Goal: Task Accomplishment & Management: Complete application form

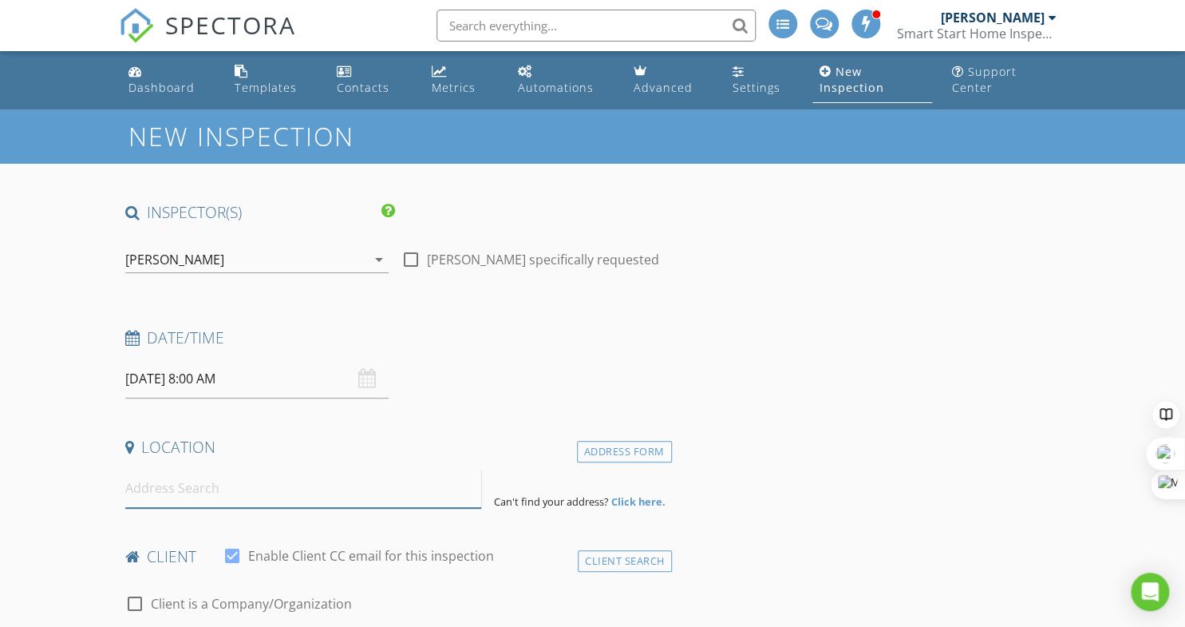
click at [196, 486] on input at bounding box center [303, 488] width 356 height 39
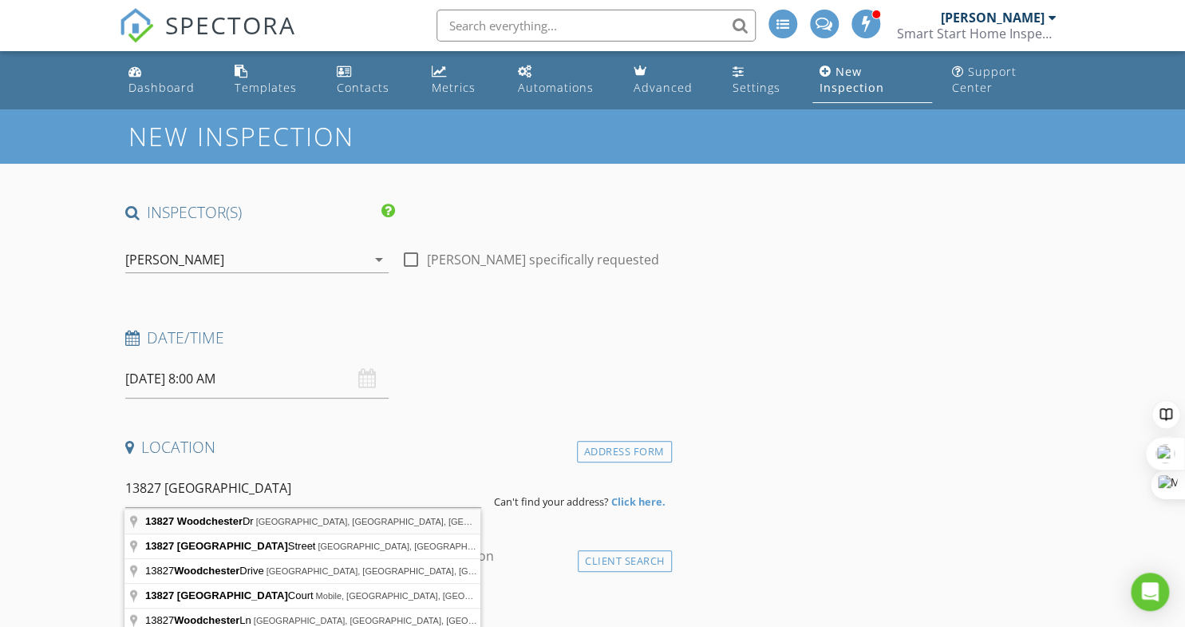
type input "13827 Woodchester Dr, Sugar Land, TX, USA"
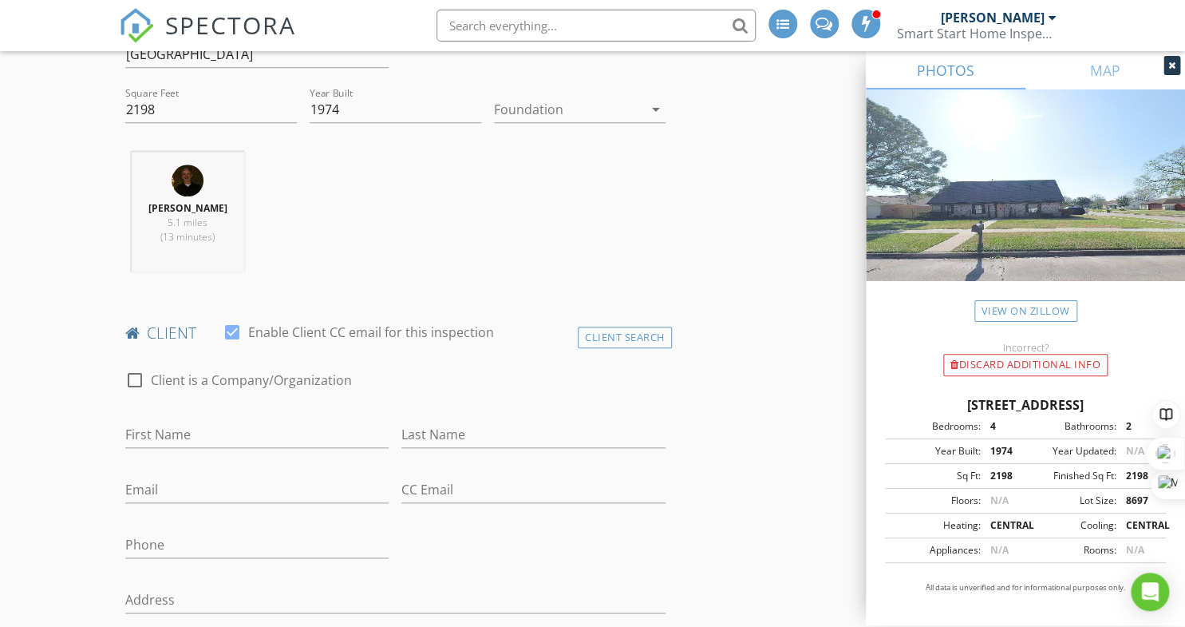
scroll to position [552, 0]
click at [301, 423] on input "First Name" at bounding box center [257, 432] width 264 height 26
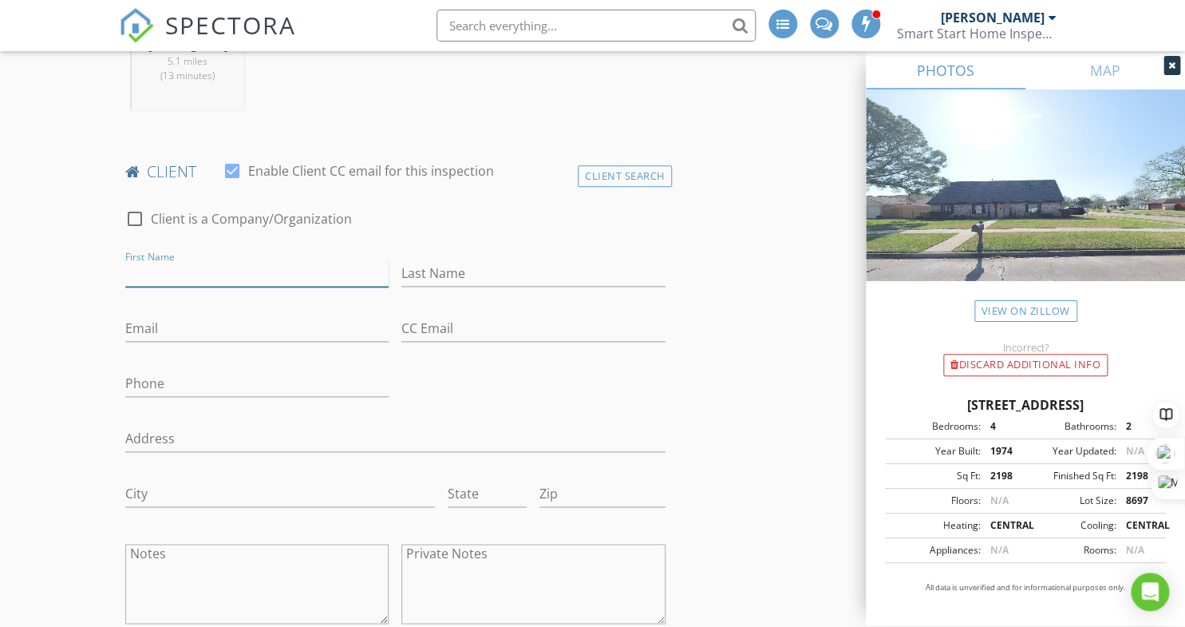
scroll to position [712, 0]
type input "Paul"
type input "Seymor"
click at [268, 321] on input "Email" at bounding box center [257, 328] width 264 height 26
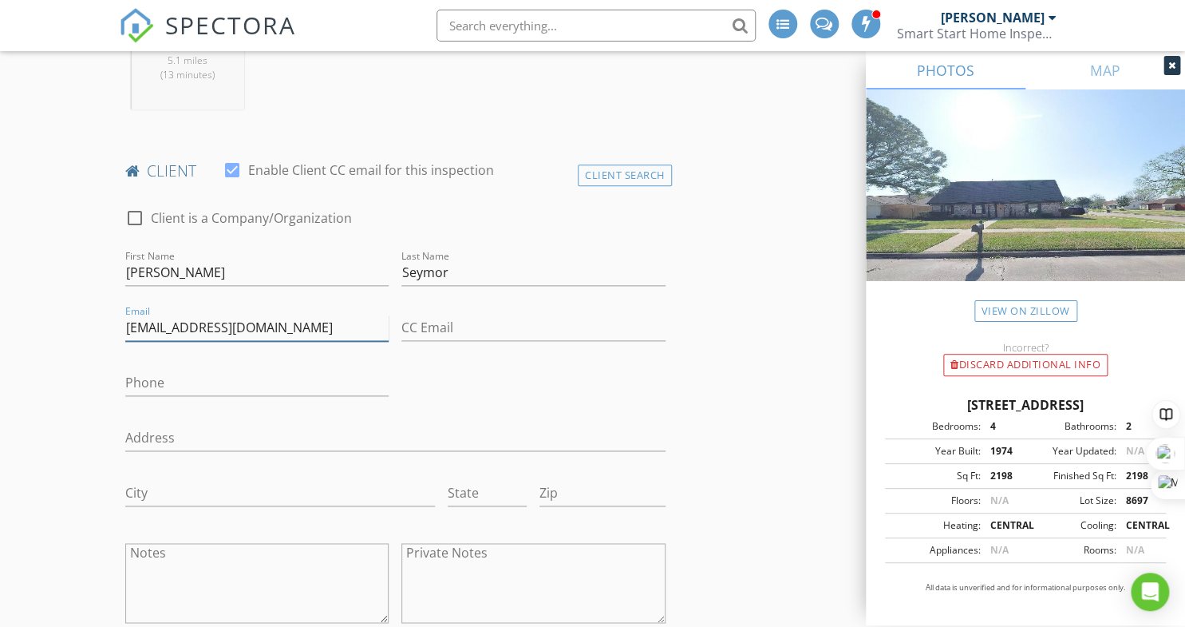
type input "[EMAIL_ADDRESS][DOMAIN_NAME]"
click at [144, 275] on input "Paul" at bounding box center [257, 272] width 264 height 26
type input "[PERSON_NAME]"
click at [200, 375] on input "Phone" at bounding box center [257, 383] width 264 height 26
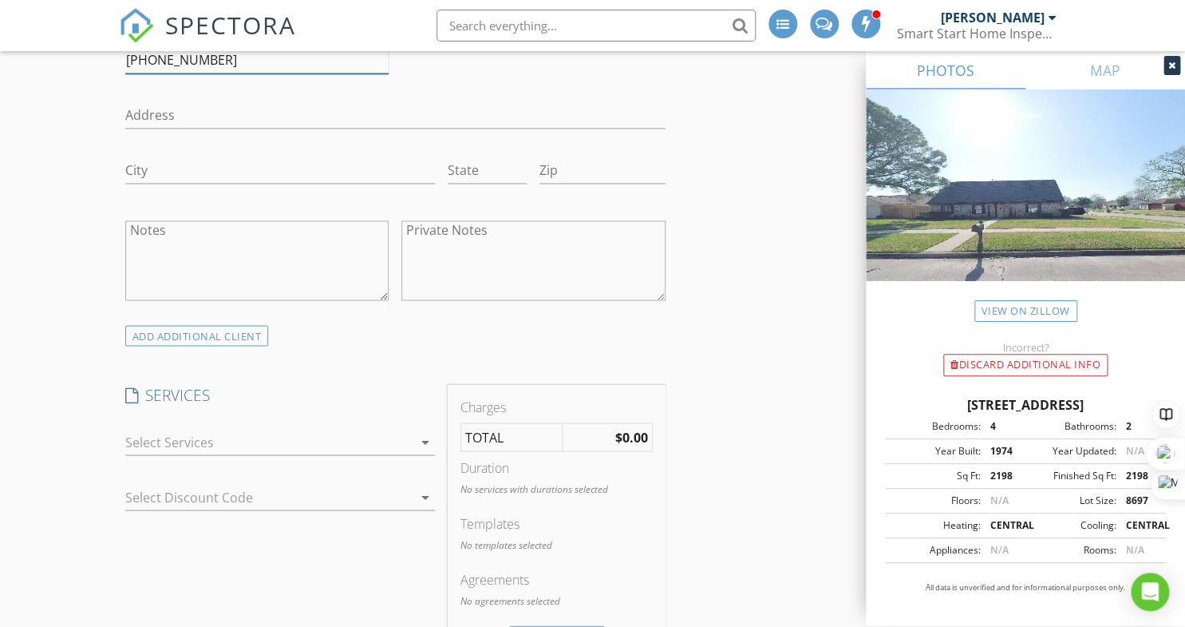
scroll to position [1038, 0]
type input "[PHONE_NUMBER]"
click at [204, 440] on div at bounding box center [268, 438] width 287 height 26
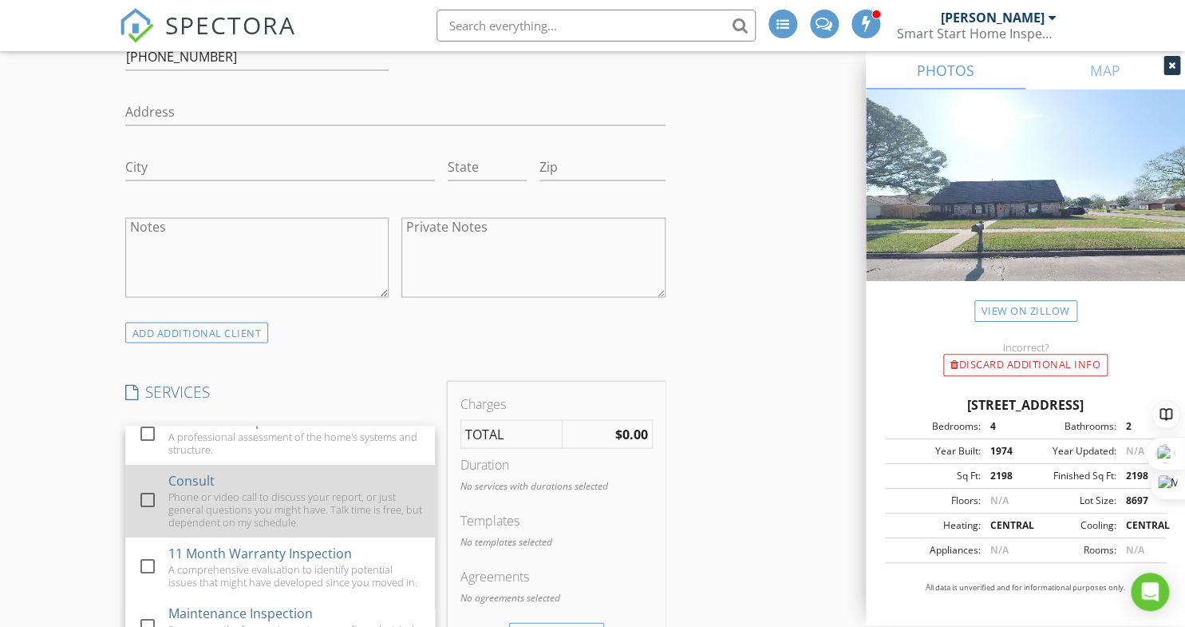
scroll to position [35, 0]
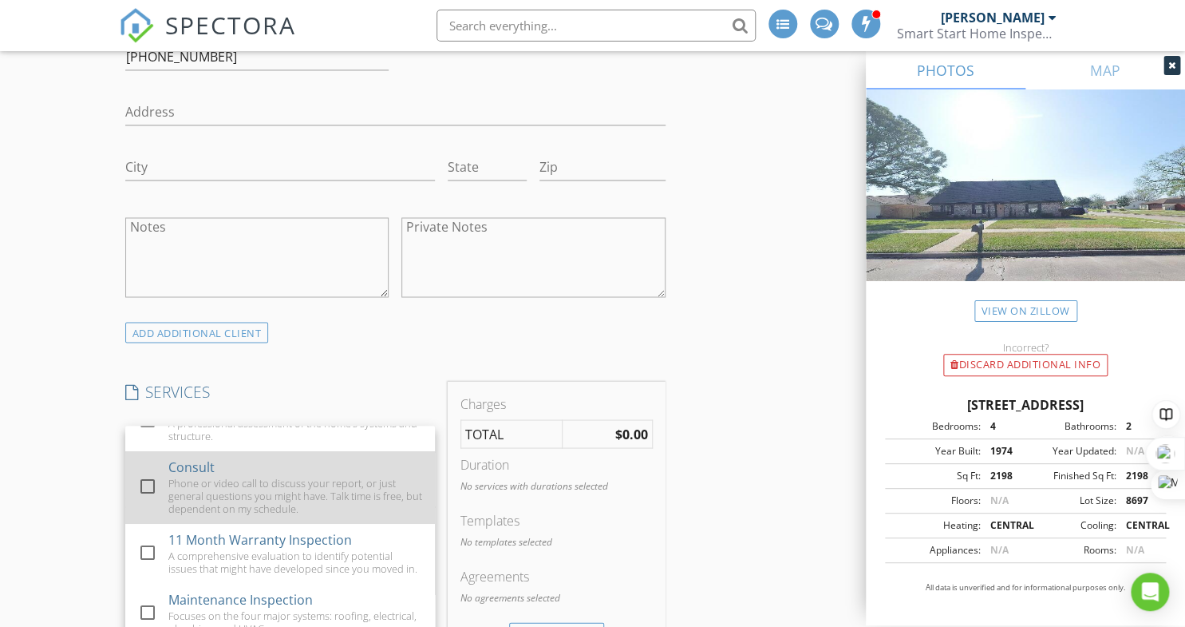
click at [148, 482] on div at bounding box center [147, 485] width 27 height 27
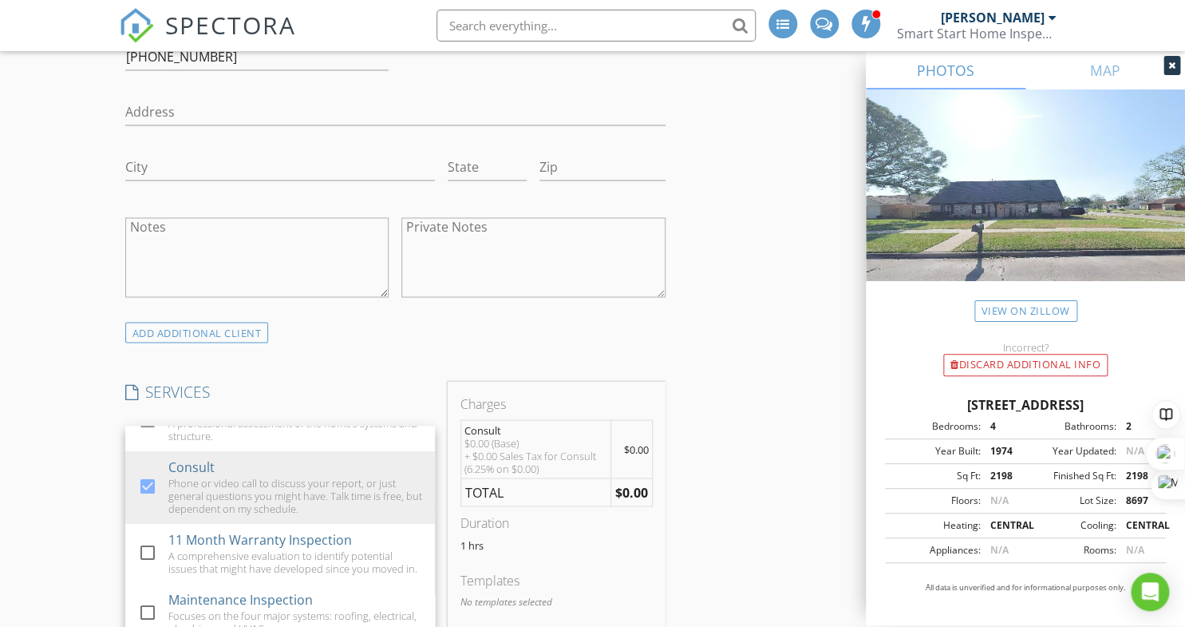
click at [518, 450] on div "$0.00 (Base) + $0.00 Sales Tax for Consult (6.25% on $0.00)" at bounding box center [537, 455] width 144 height 38
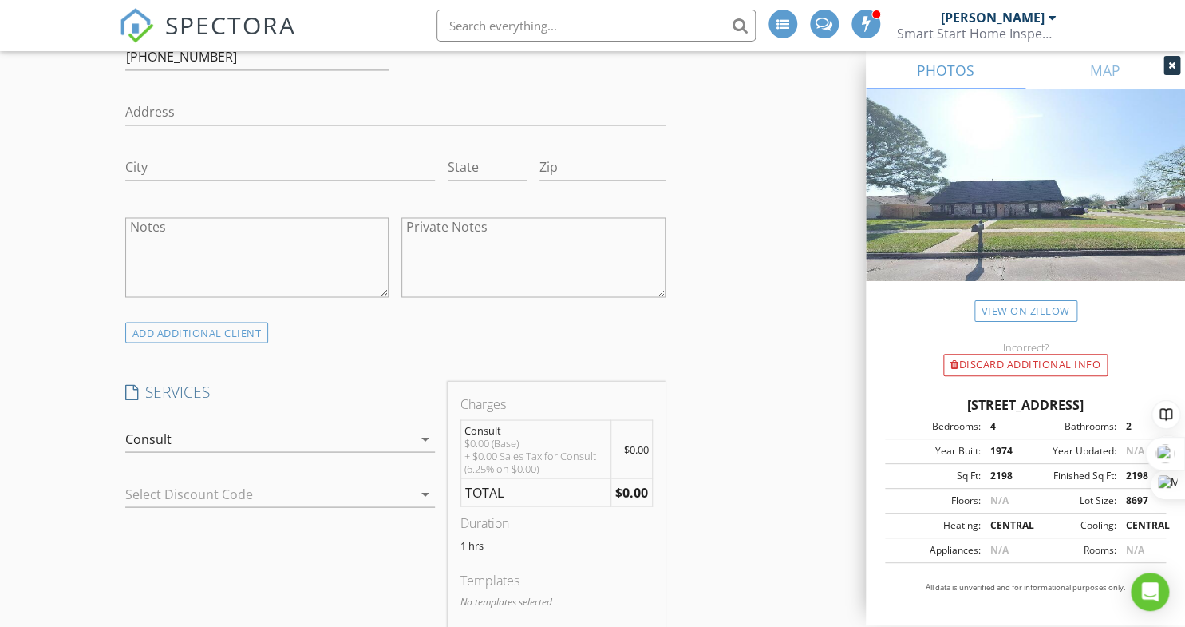
click at [624, 449] on span "$0.00" at bounding box center [636, 448] width 25 height 14
click at [621, 448] on td "$0.00" at bounding box center [632, 449] width 42 height 58
click at [630, 445] on span "$0.00" at bounding box center [636, 448] width 25 height 14
click at [627, 445] on span "$0.00" at bounding box center [636, 448] width 25 height 14
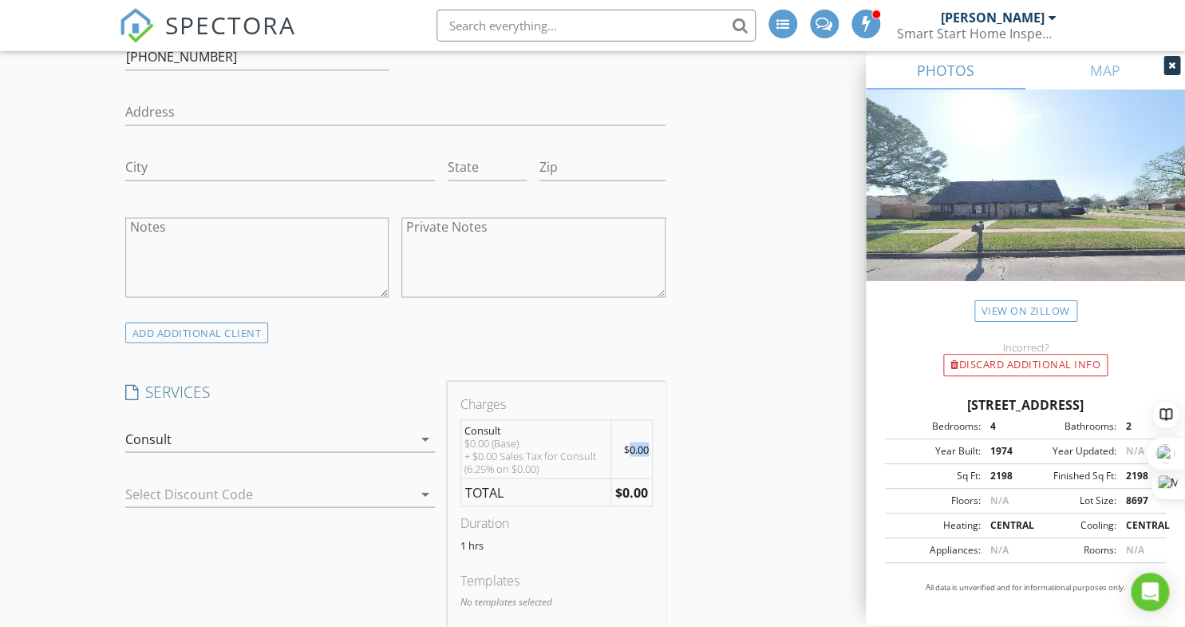
click at [626, 445] on span "$0.00" at bounding box center [636, 448] width 25 height 14
click at [552, 453] on div "$0.00 (Base) + $0.00 Sales Tax for Consult (6.25% on $0.00)" at bounding box center [537, 455] width 144 height 38
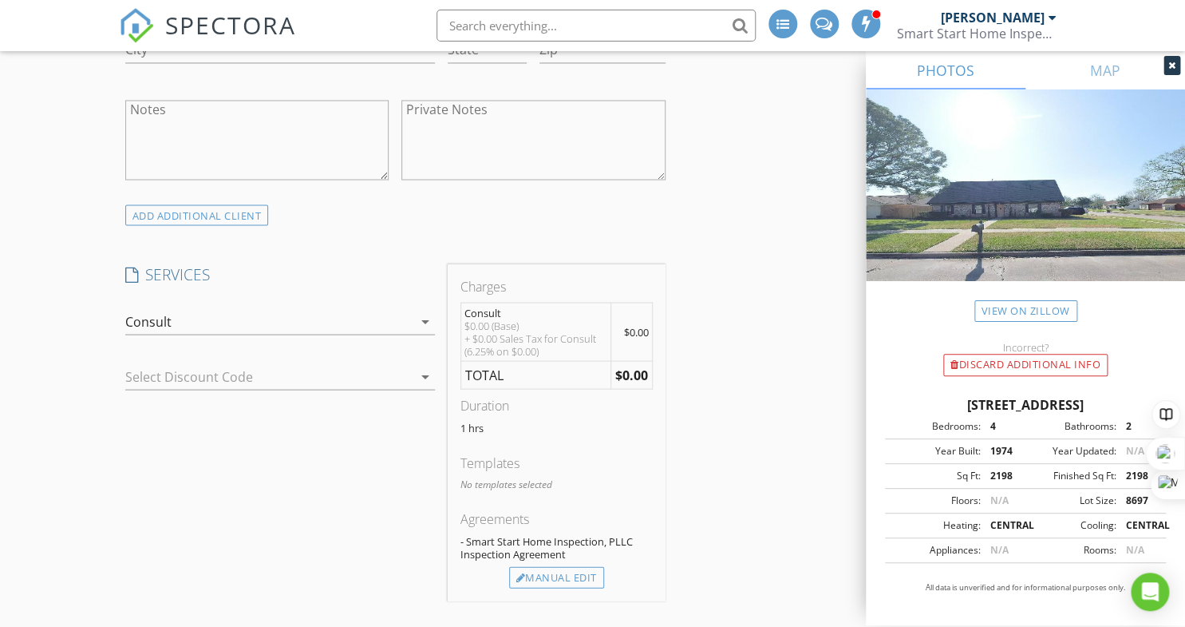
scroll to position [1170, 0]
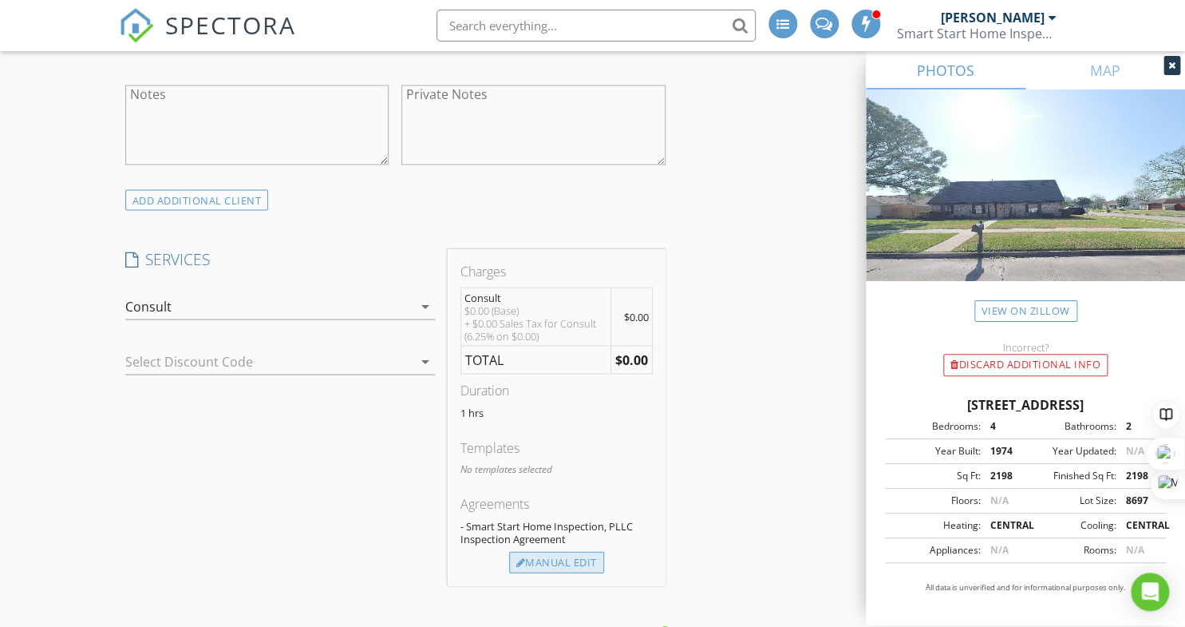
click at [522, 560] on div "Manual Edit" at bounding box center [556, 562] width 95 height 22
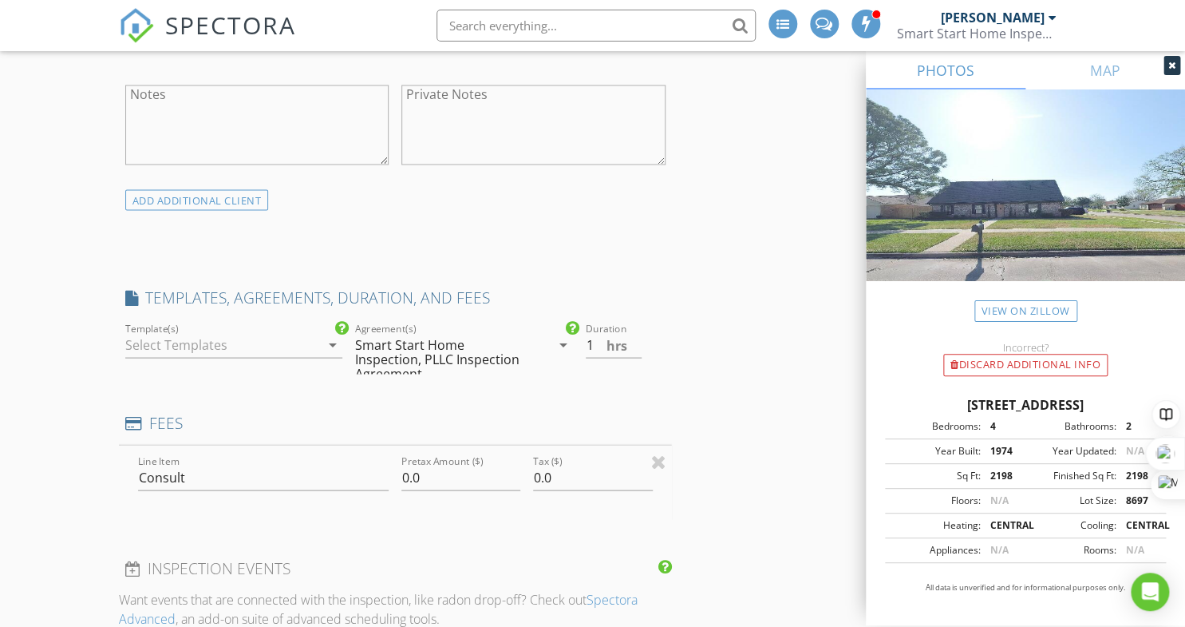
type input "0"
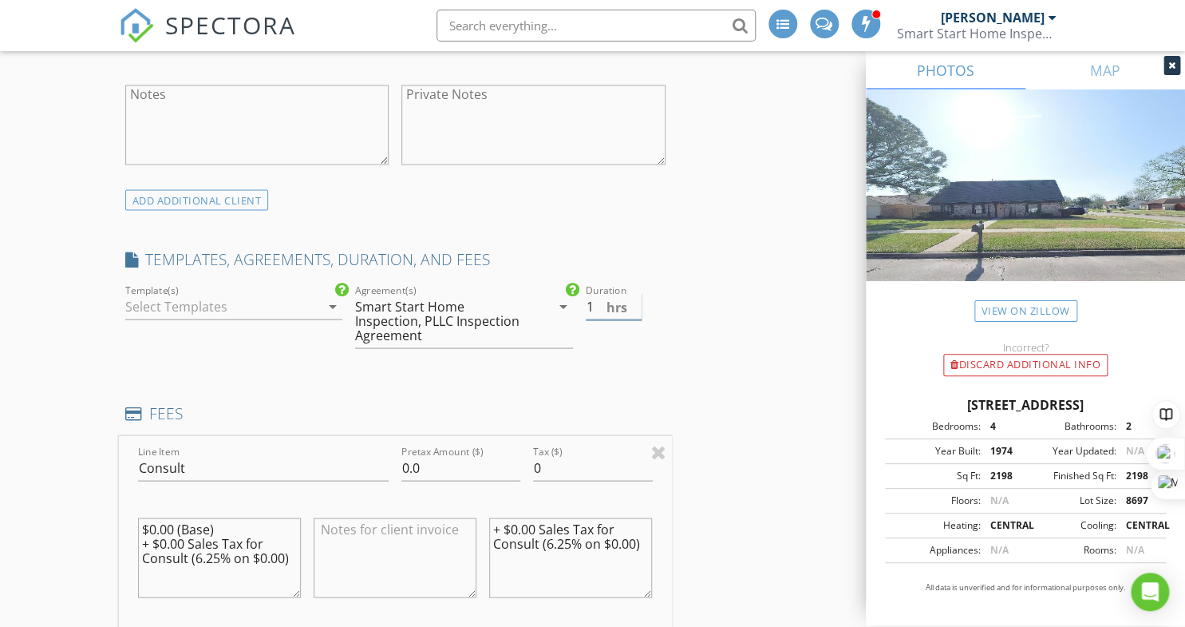
click at [586, 310] on input "1" at bounding box center [614, 306] width 56 height 26
click at [636, 301] on input "1.5" at bounding box center [614, 306] width 56 height 26
type input "2"
click at [636, 301] on input "2" at bounding box center [614, 306] width 56 height 26
click at [406, 454] on input "0.0" at bounding box center [461, 467] width 119 height 26
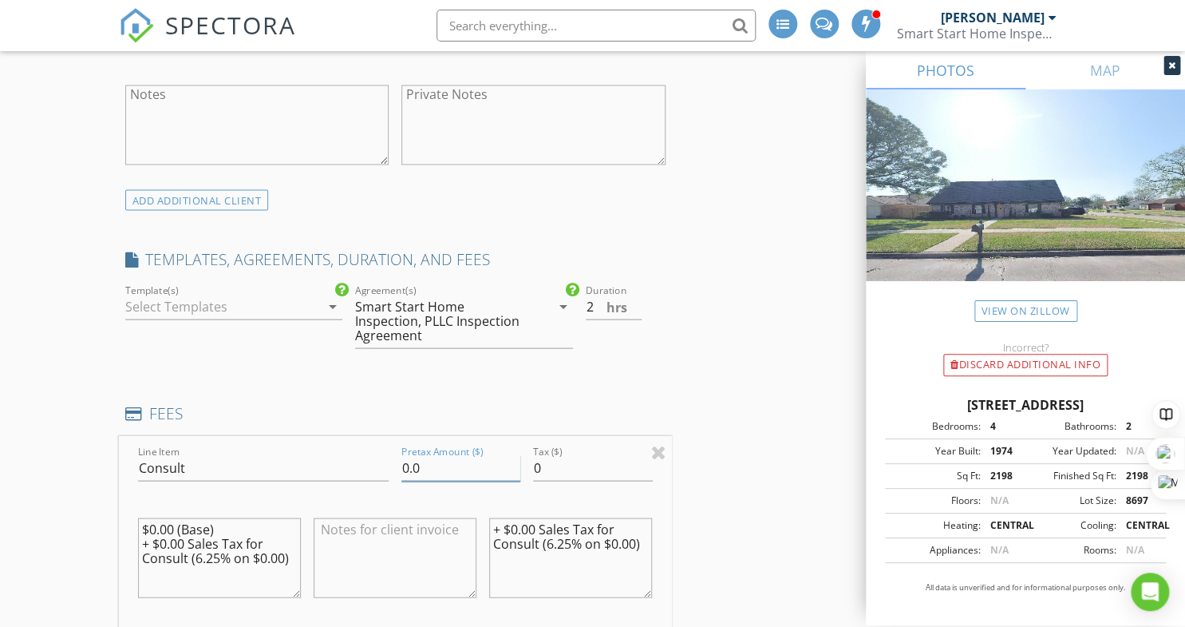
click at [406, 454] on input "0.0" at bounding box center [461, 467] width 119 height 26
type input "150"
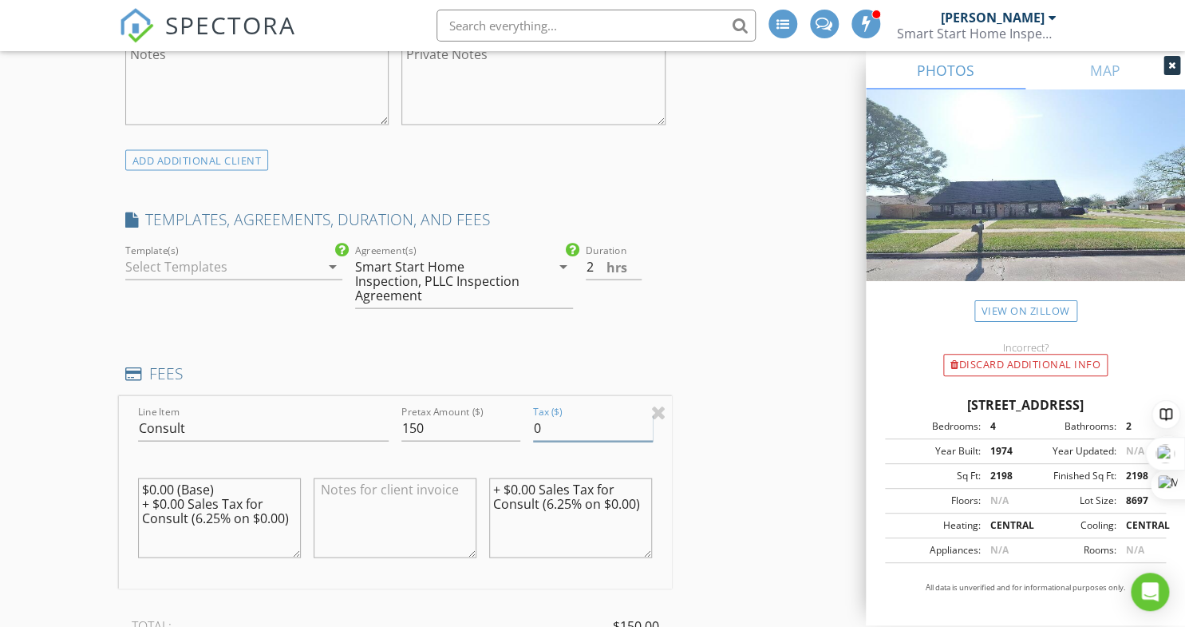
scroll to position [1211, 0]
click at [255, 483] on textarea "$0.00 (Base) + $0.00 Sales Tax for Consult (6.25% on $0.00)" at bounding box center [219, 517] width 163 height 80
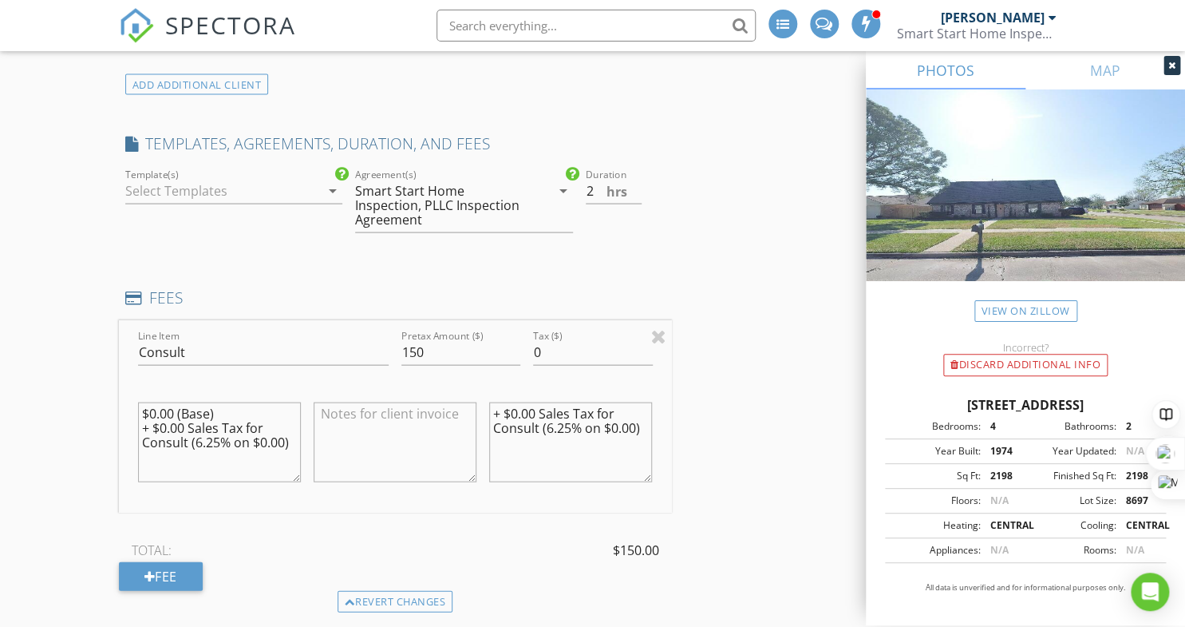
scroll to position [1345, 0]
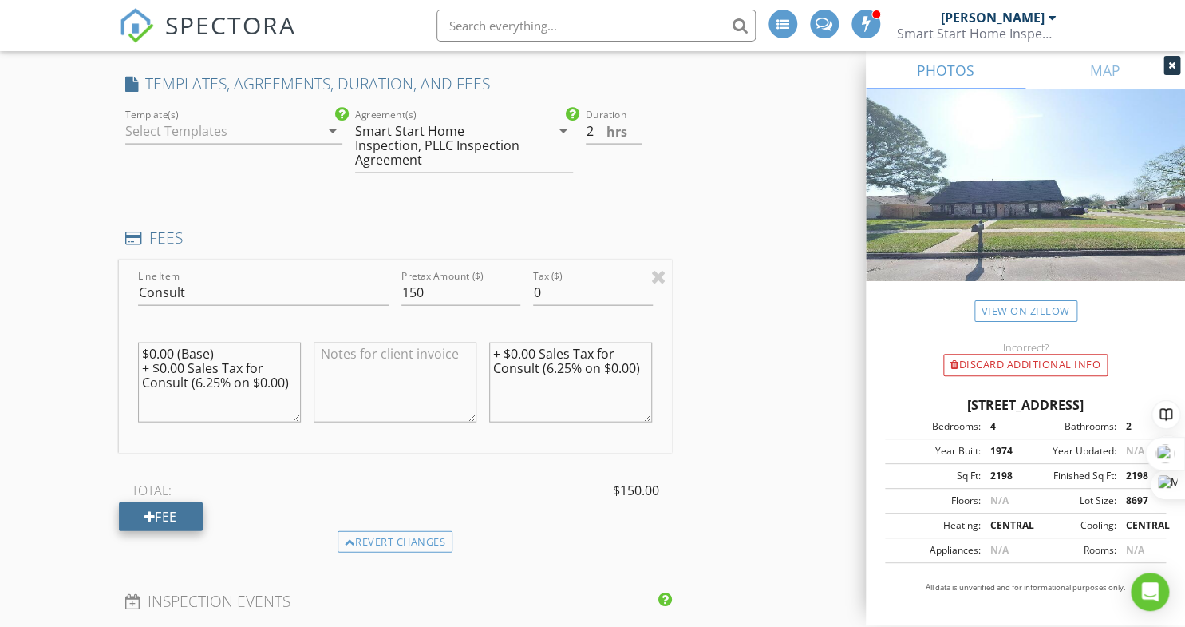
click at [175, 504] on div "Fee" at bounding box center [161, 516] width 84 height 29
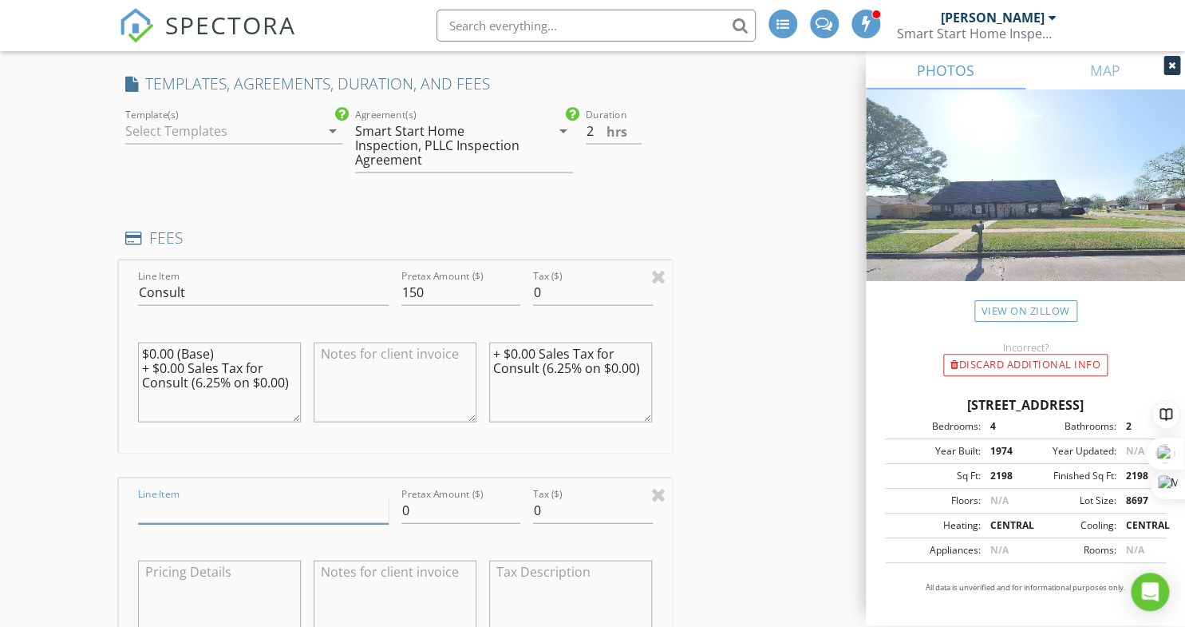
click at [275, 497] on input "Line Item" at bounding box center [263, 510] width 251 height 26
type input "Sales Tax"
click at [481, 488] on div "Pretax Amount ($) 0" at bounding box center [461, 514] width 119 height 52
click at [473, 497] on input "0" at bounding box center [461, 510] width 119 height 26
click at [465, 497] on input "0" at bounding box center [461, 510] width 119 height 26
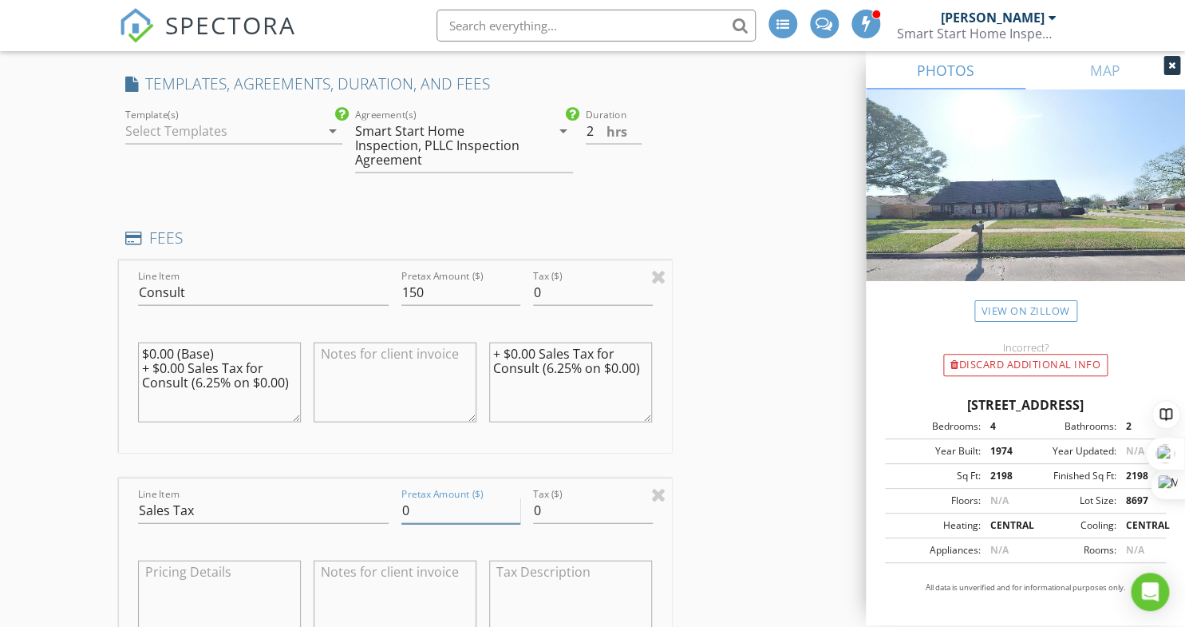
click at [465, 497] on input "0" at bounding box center [461, 510] width 119 height 26
type input "150"
type input "12.375"
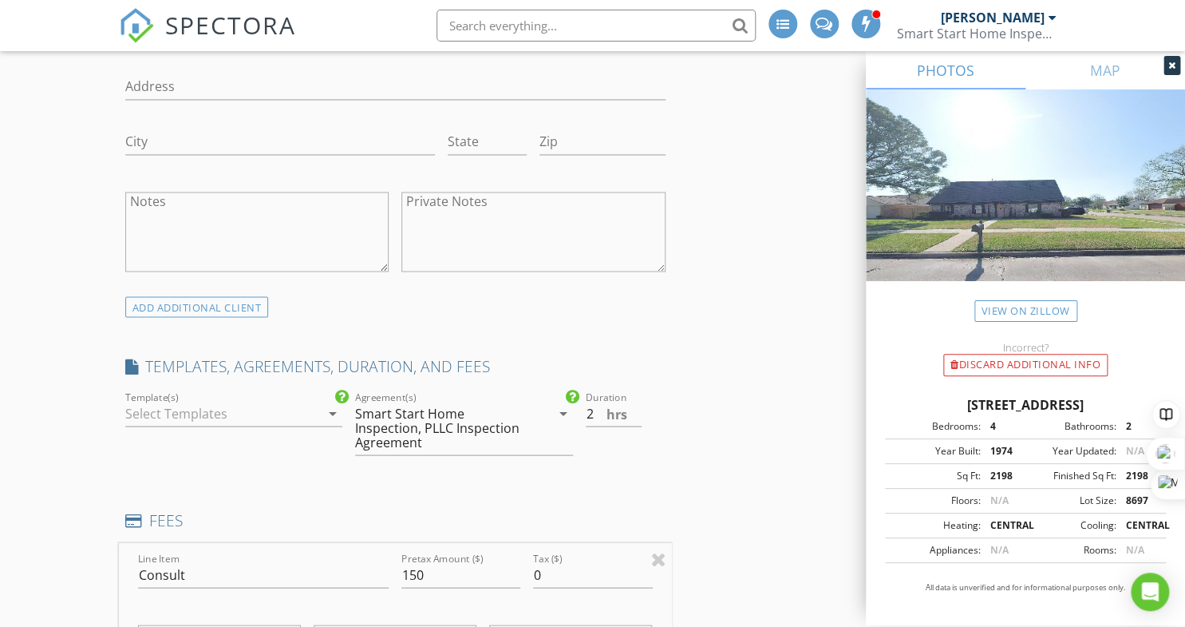
scroll to position [1020, 0]
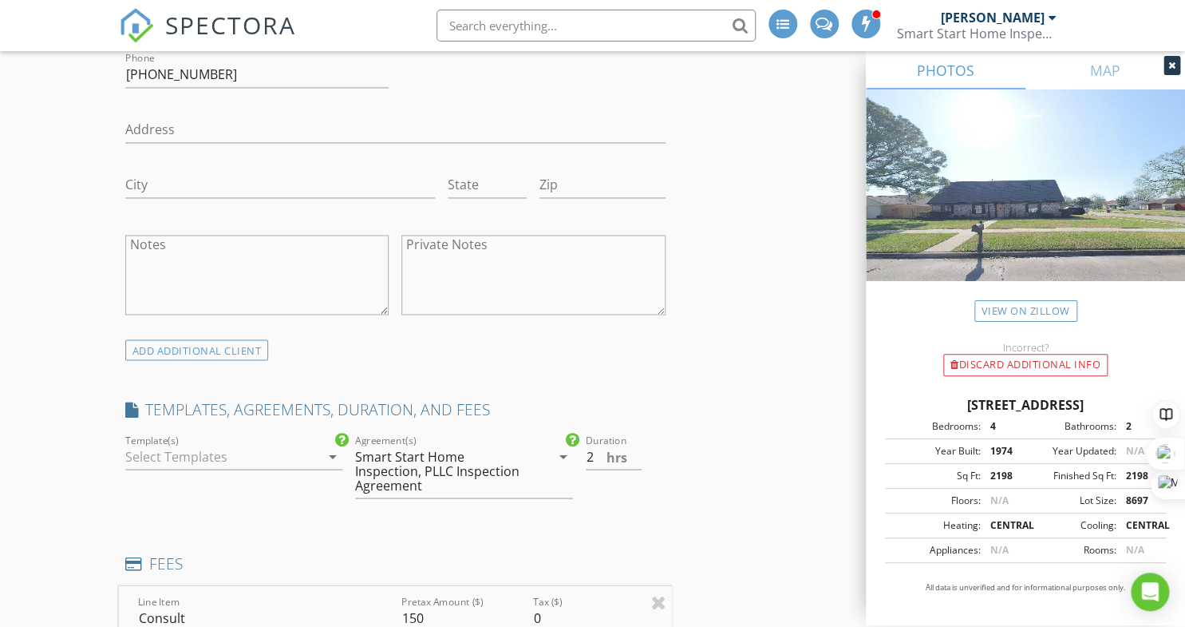
click at [294, 457] on div at bounding box center [223, 456] width 196 height 26
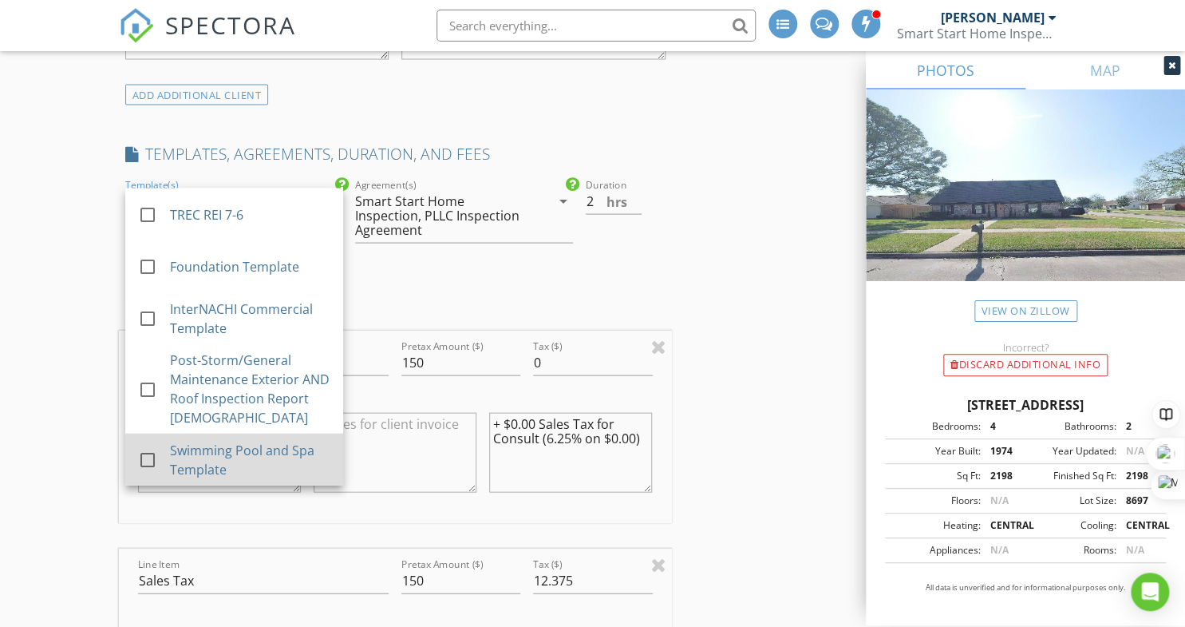
scroll to position [1278, 0]
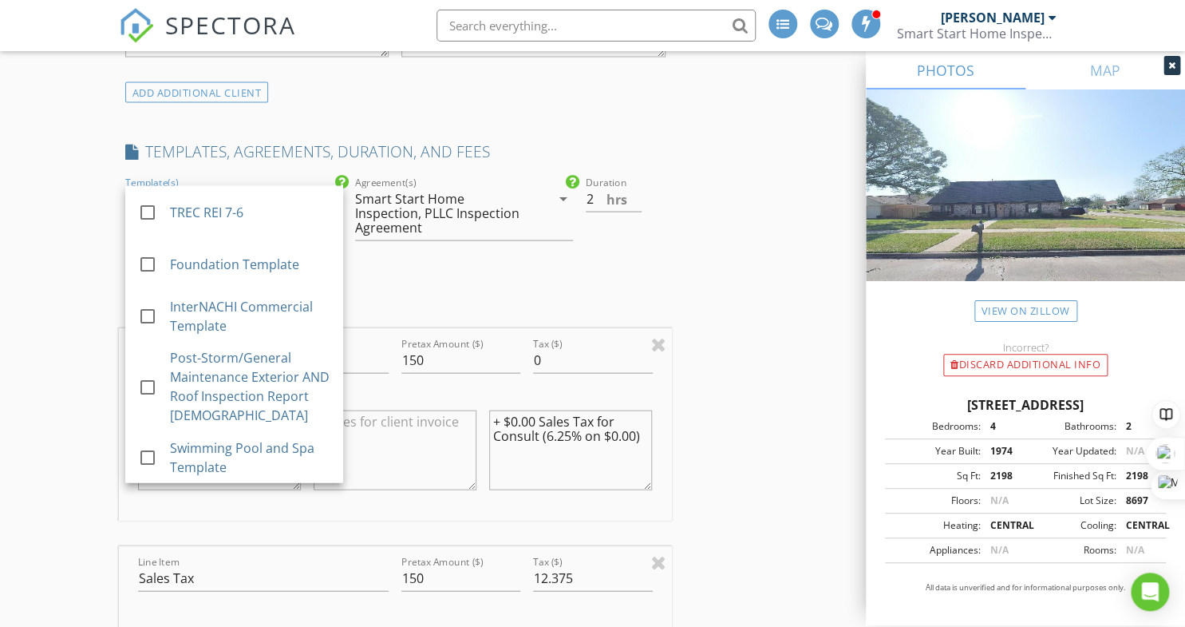
click at [756, 257] on div "INSPECTOR(S) check_box Brian Young PRIMARY Brian Young arrow_drop_down check_bo…" at bounding box center [593, 539] width 948 height 3231
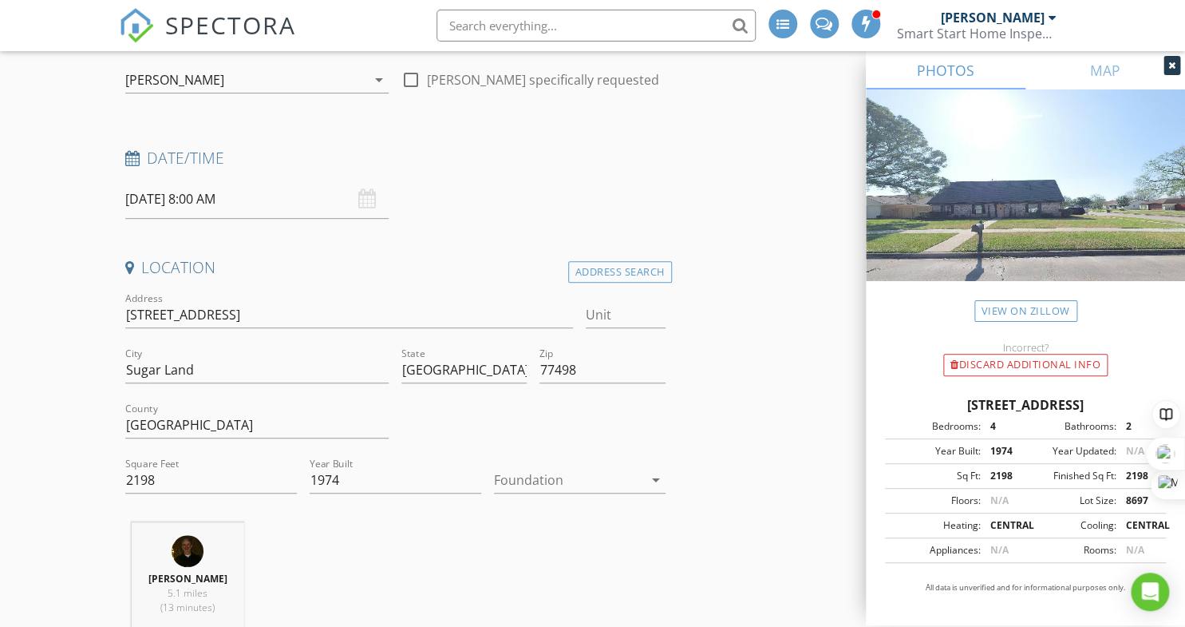
scroll to position [188, 0]
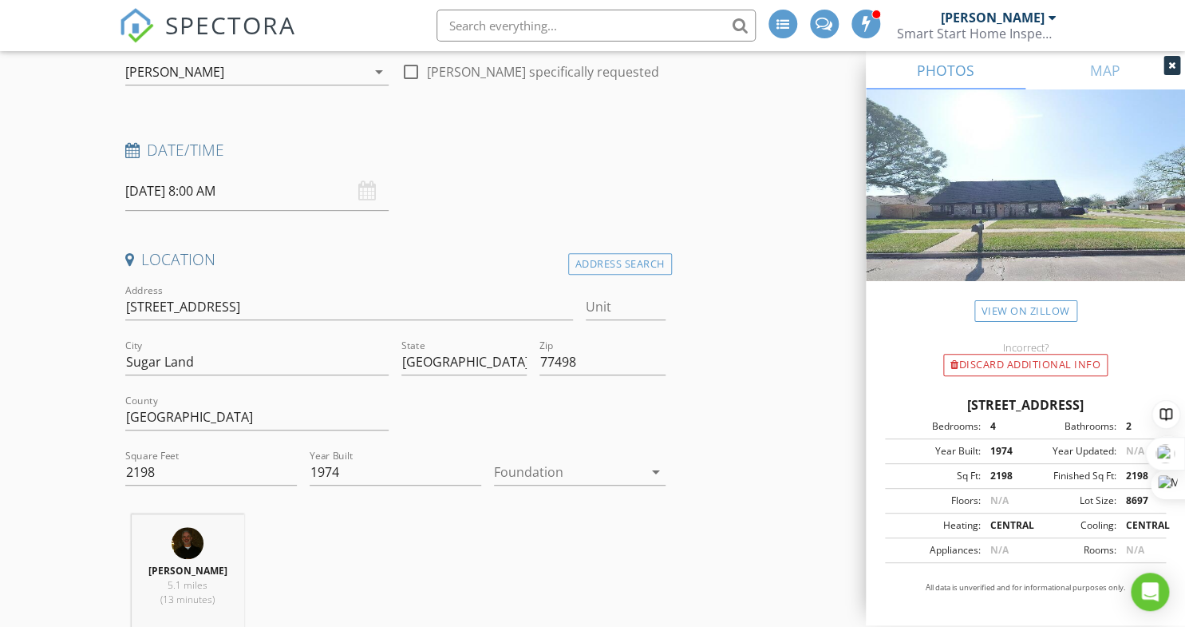
click at [419, 75] on div at bounding box center [411, 71] width 27 height 27
checkbox input "true"
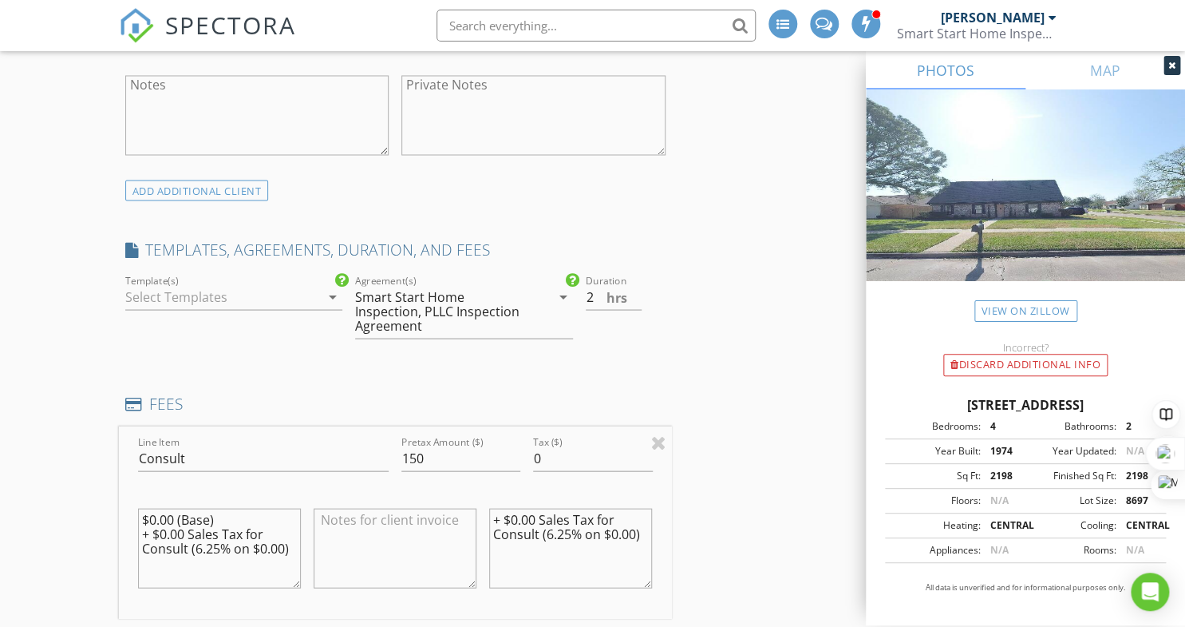
scroll to position [1182, 0]
click at [214, 537] on textarea "$0.00 (Base) + $0.00 Sales Tax for Consult (6.25% on $0.00)" at bounding box center [219, 545] width 163 height 80
click at [214, 535] on textarea "$0.00 (Base) + $0.00 Sales Tax for Consult (6.25% on $0.00)" at bounding box center [219, 545] width 163 height 80
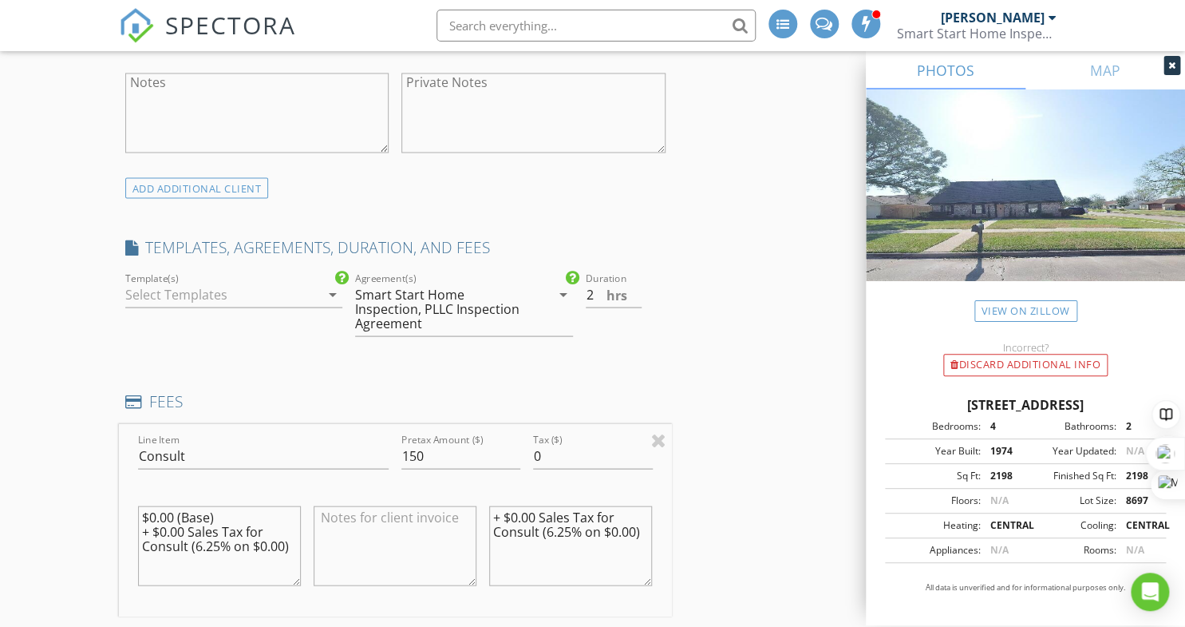
click at [214, 535] on textarea "$0.00 (Base) + $0.00 Sales Tax for Consult (6.25% on $0.00)" at bounding box center [219, 545] width 163 height 80
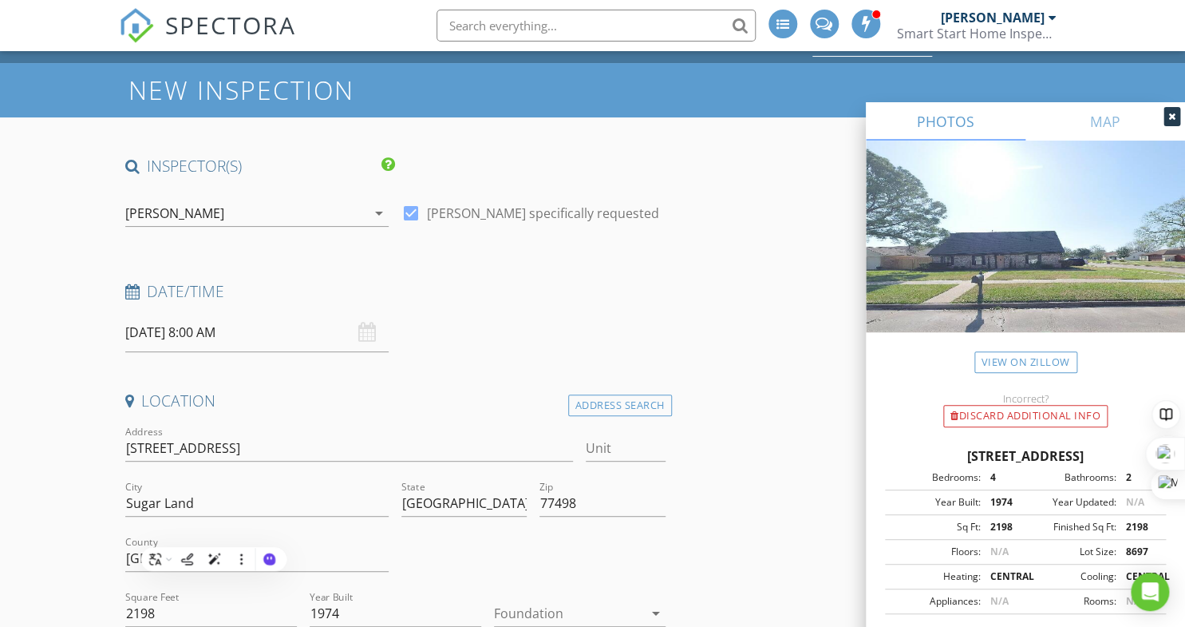
scroll to position [0, 0]
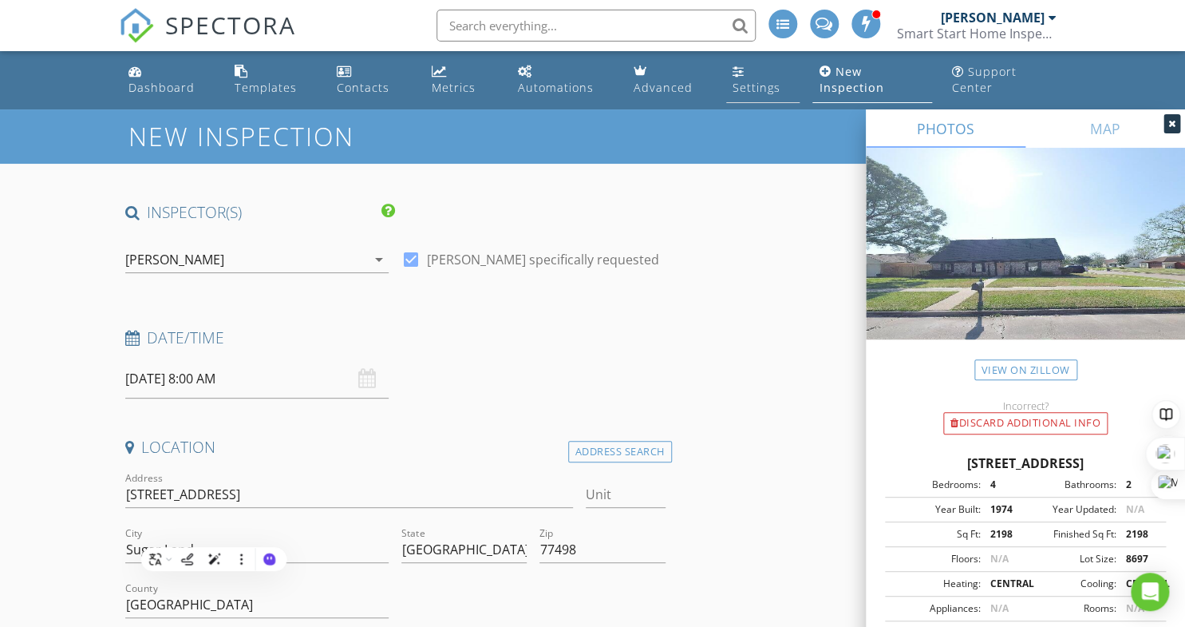
click at [755, 84] on div "Settings" at bounding box center [757, 87] width 48 height 15
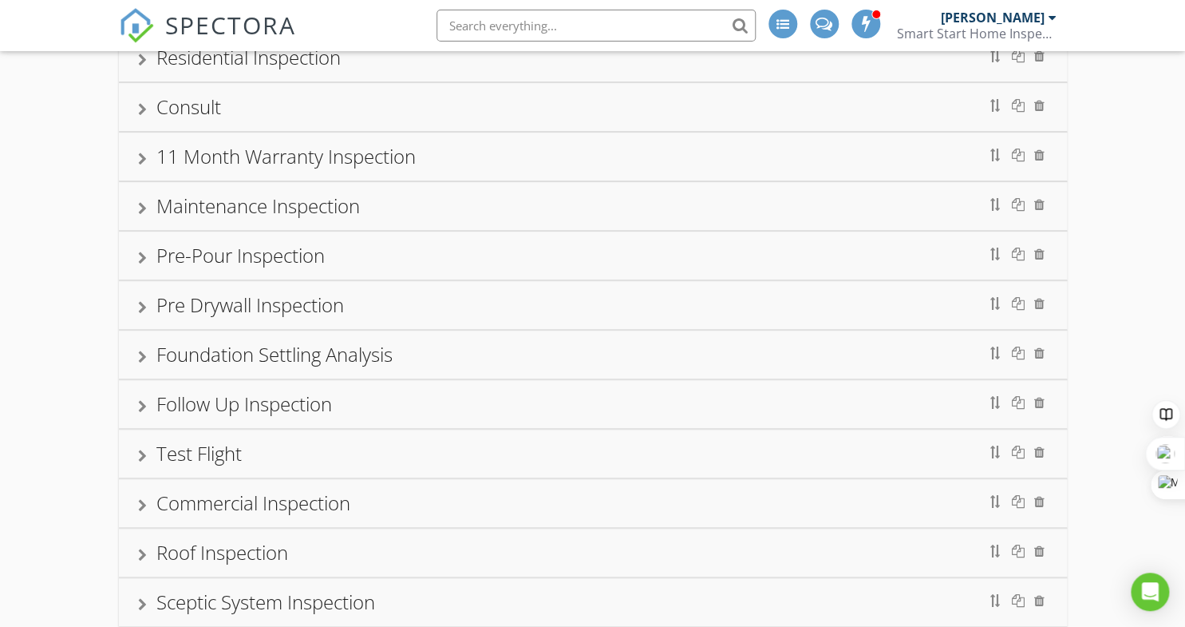
scroll to position [97, 0]
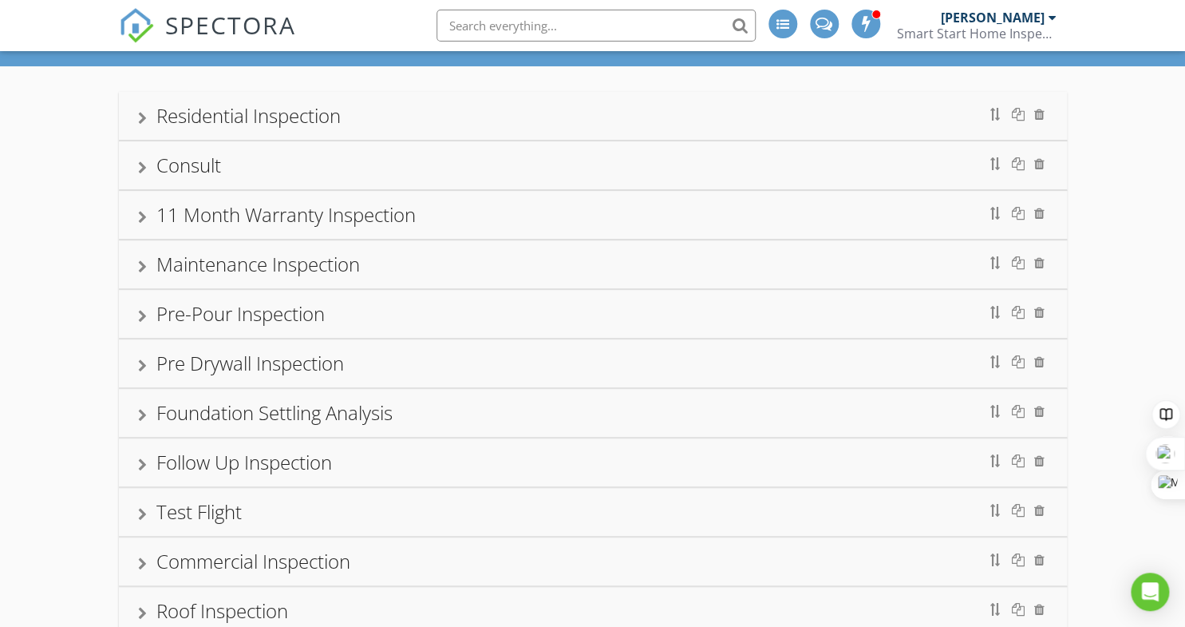
click at [630, 176] on div "Consult" at bounding box center [593, 165] width 910 height 29
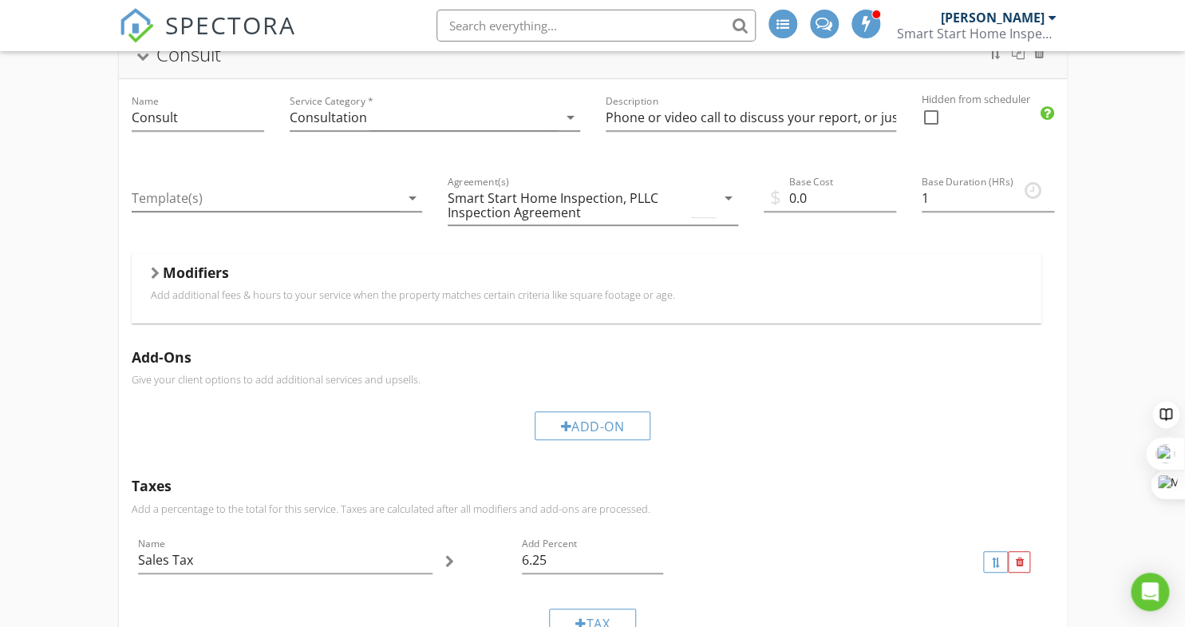
scroll to position [232, 0]
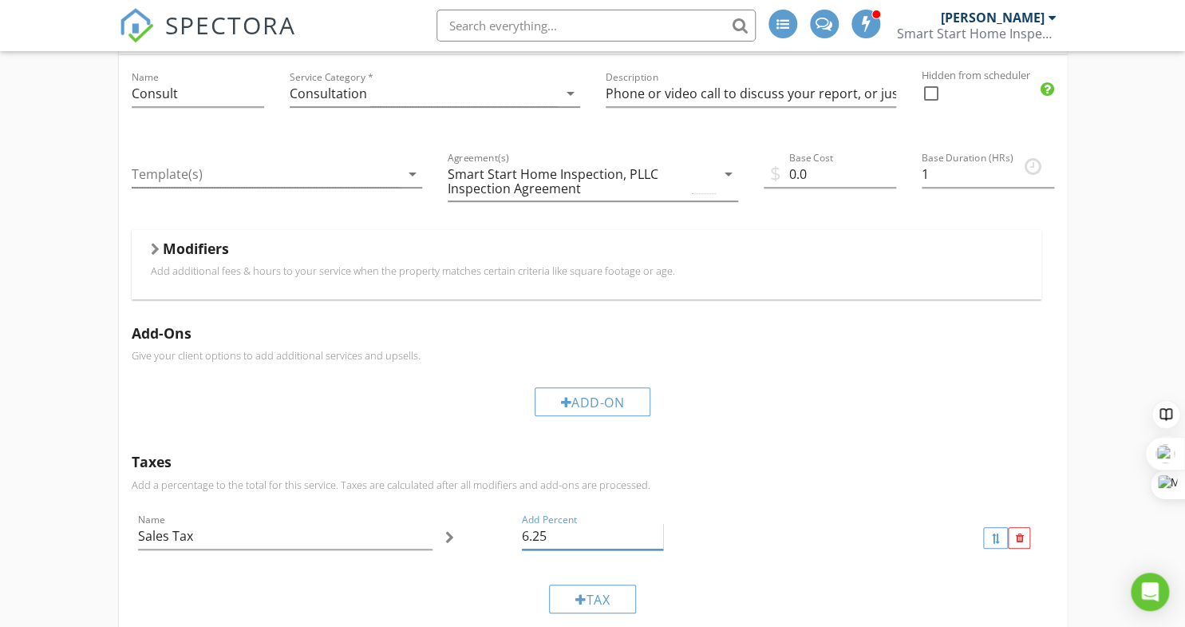
drag, startPoint x: 528, startPoint y: 535, endPoint x: 502, endPoint y: 527, distance: 27.5
click at [502, 527] on div "Name Sales Tax Add Percent 6.25" at bounding box center [593, 538] width 923 height 68
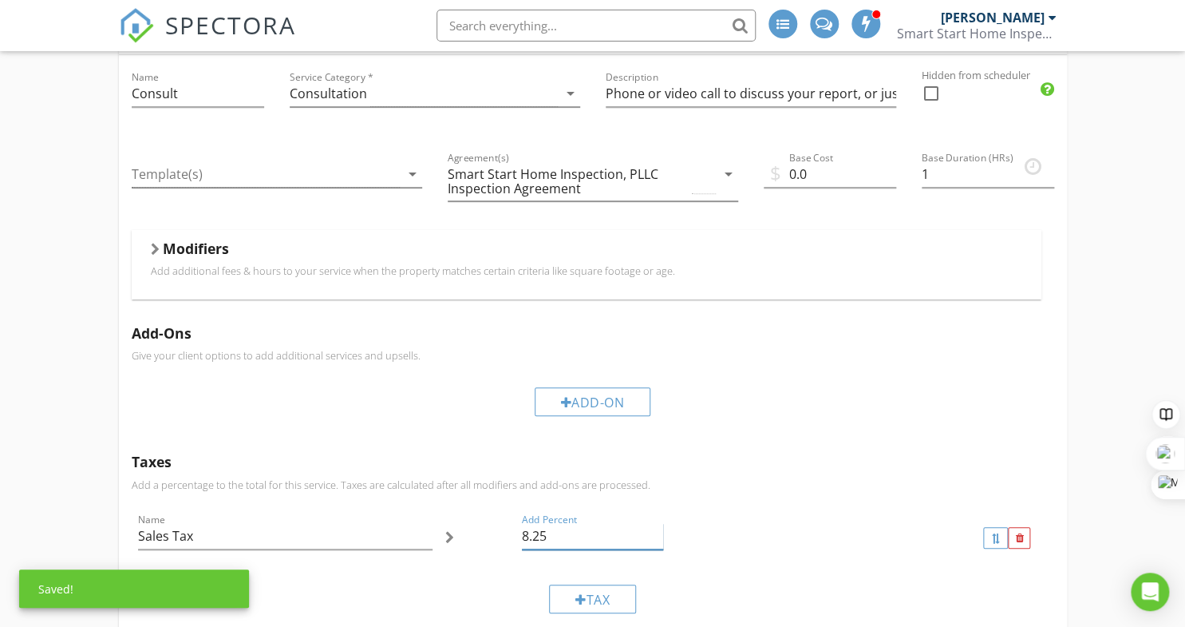
type input "8.25"
click at [937, 330] on h5 "Add-Ons" at bounding box center [593, 333] width 923 height 16
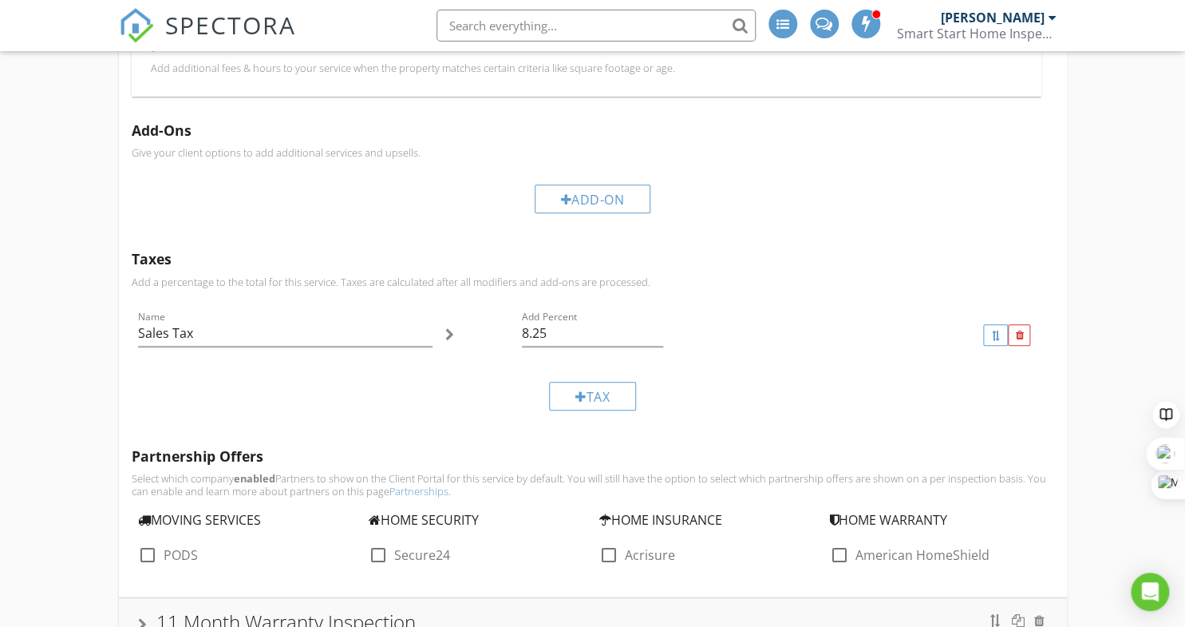
scroll to position [0, 0]
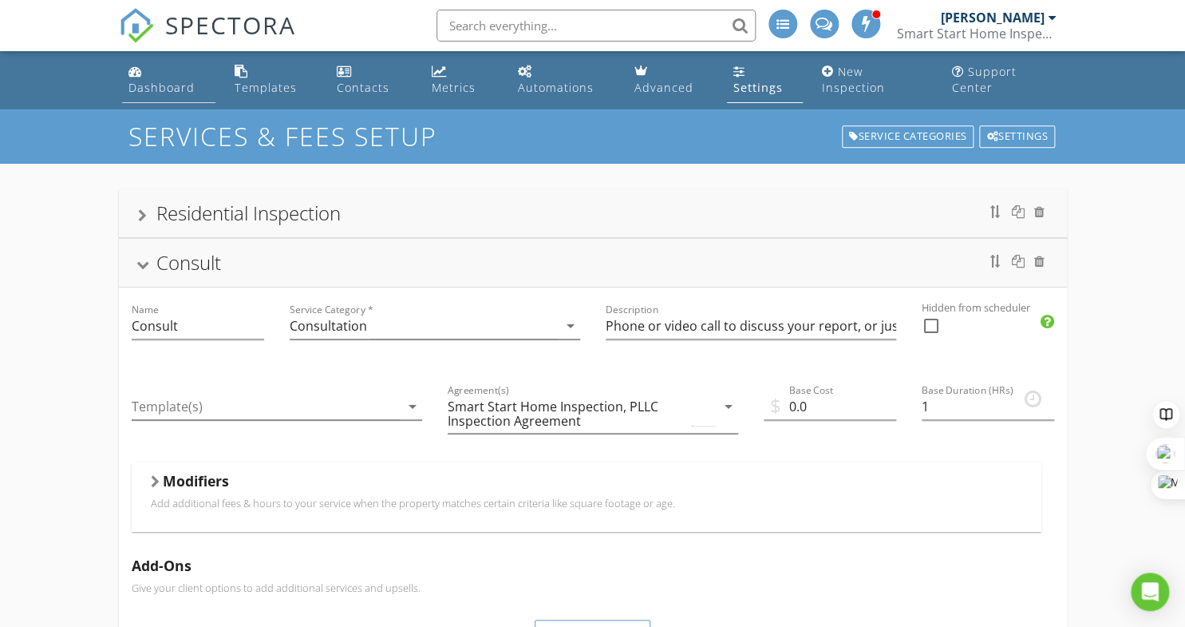
click at [166, 81] on div "Dashboard" at bounding box center [162, 87] width 66 height 15
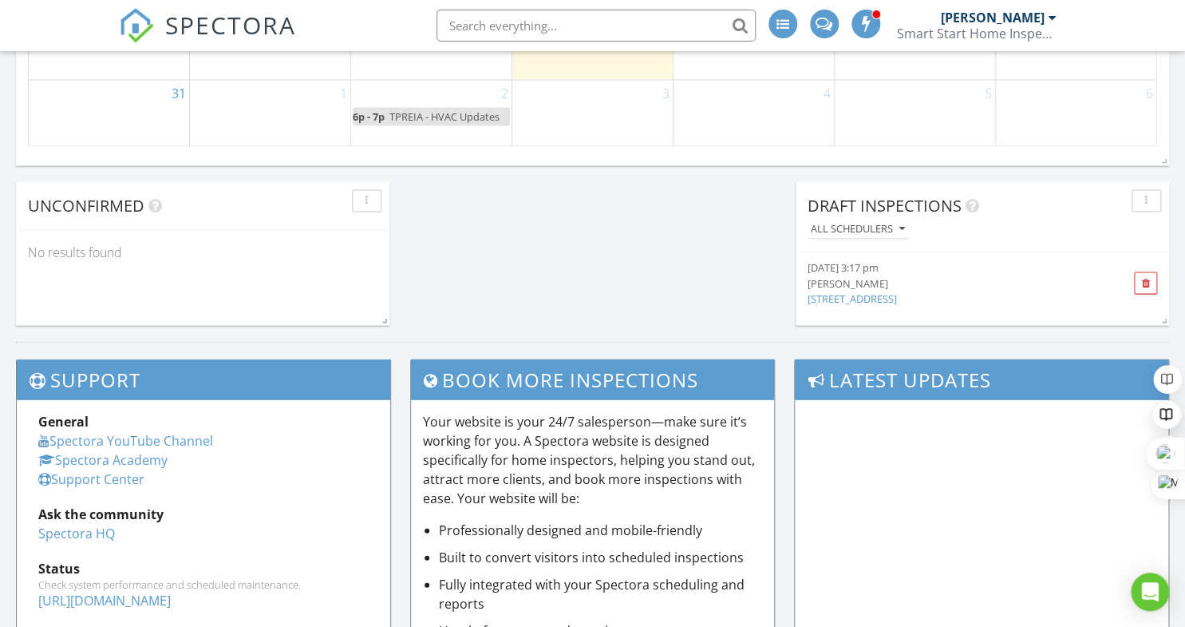
scroll to position [1335, 0]
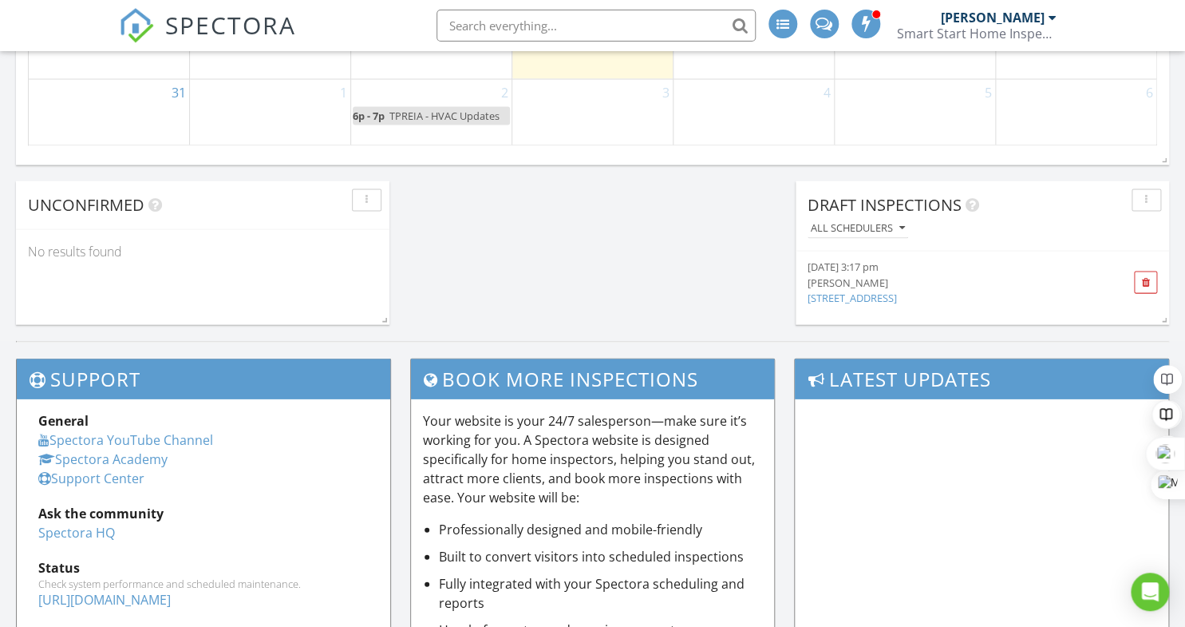
click at [895, 294] on link "13827 Woodchester Dr, Sugar Land, TX" at bounding box center [852, 298] width 89 height 14
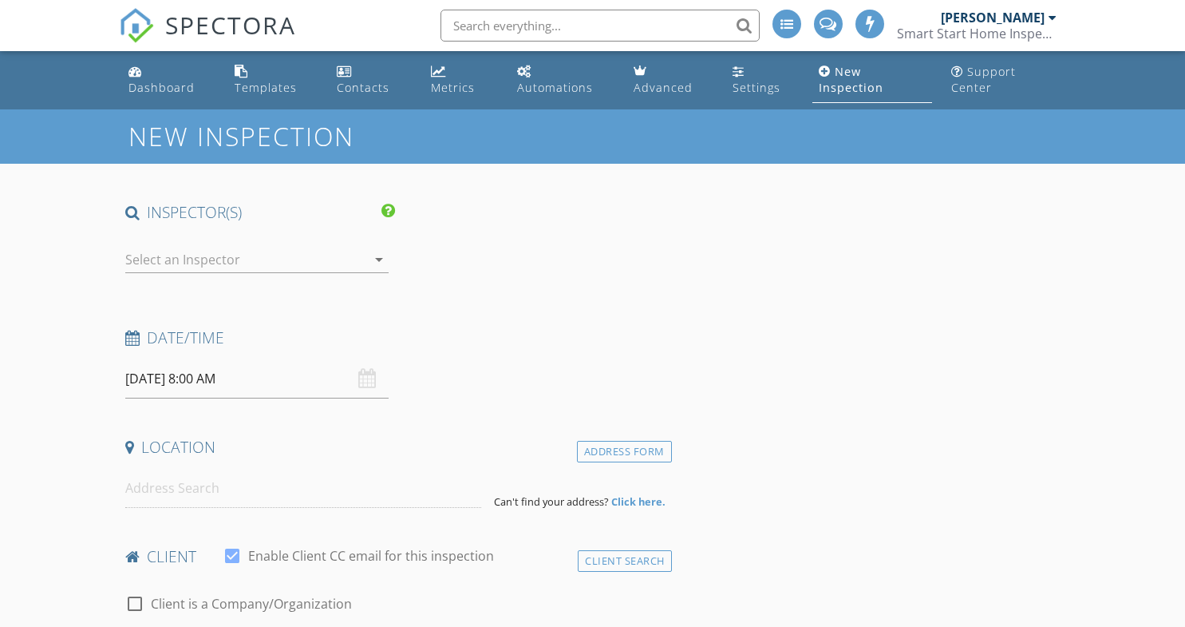
type input "[PERSON_NAME]"
type input "Seymor"
type input "[EMAIL_ADDRESS][DOMAIN_NAME]"
type input "[PHONE_NUMBER]"
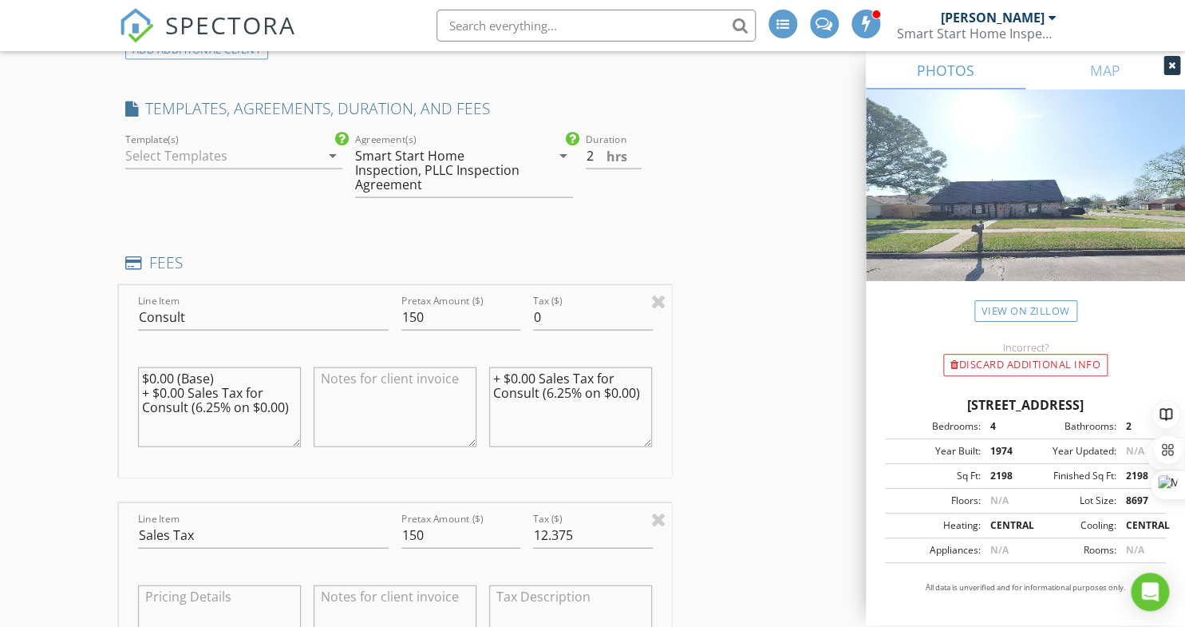
scroll to position [1323, 0]
click at [658, 288] on div at bounding box center [658, 297] width 15 height 19
type input "Sales Tax"
type input "12.375"
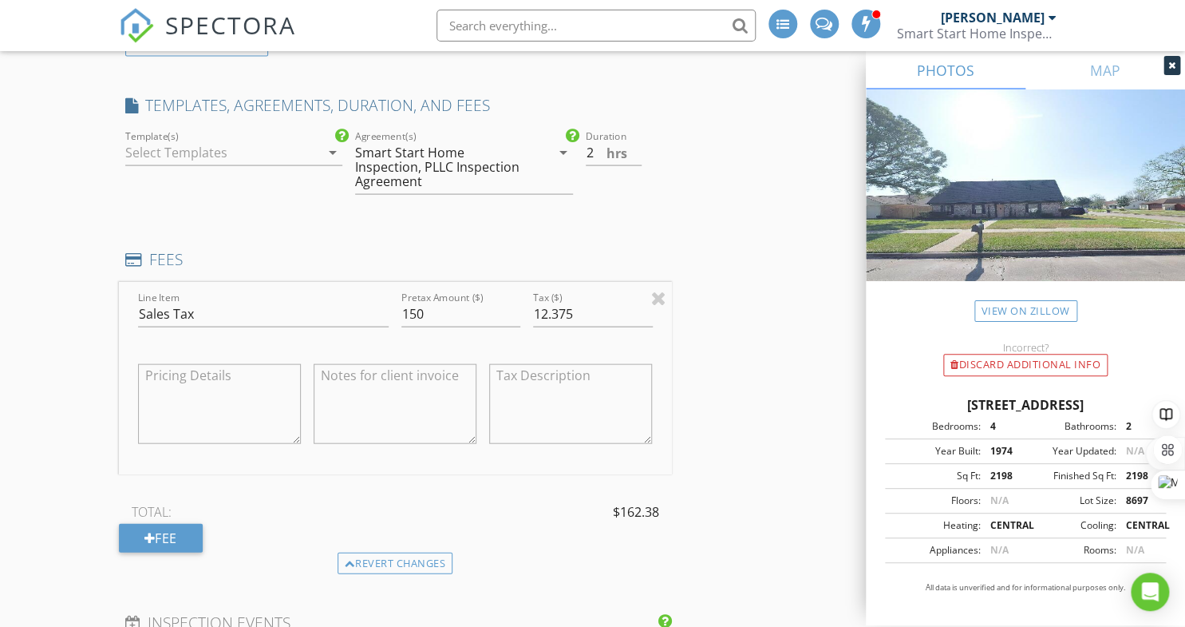
click at [749, 277] on div "INSPECTOR(S) check_box [PERSON_NAME] PRIMARY [PERSON_NAME] arrow_drop_down chec…" at bounding box center [593, 384] width 948 height 3013
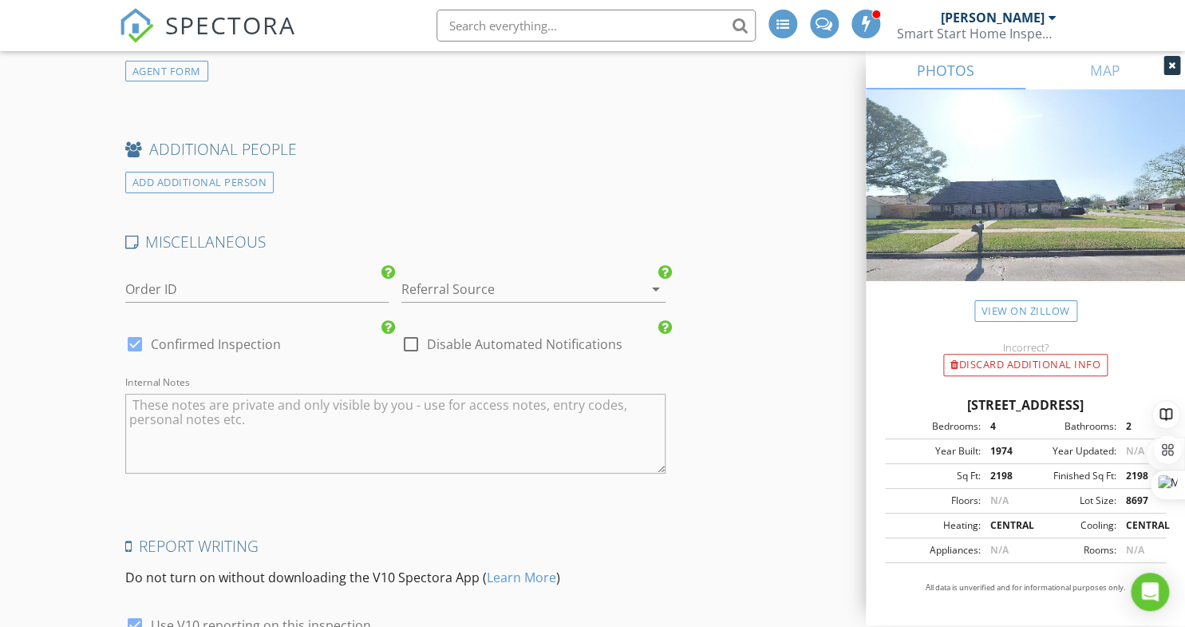
scroll to position [2468, 0]
click at [650, 279] on icon "arrow_drop_down" at bounding box center [656, 288] width 19 height 19
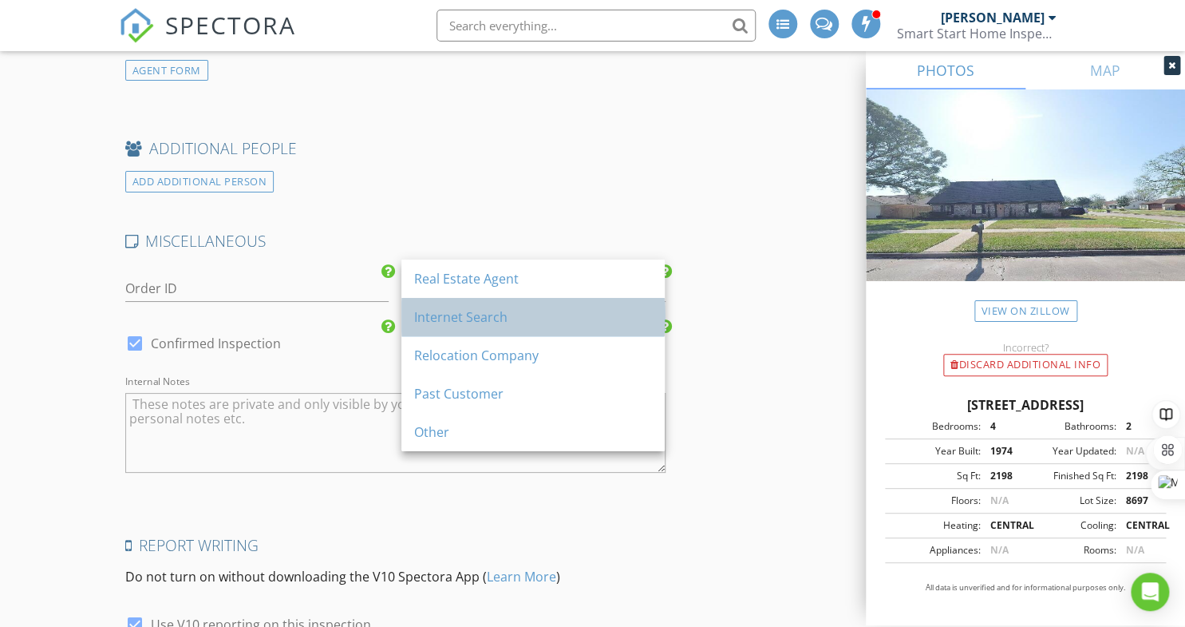
click at [610, 307] on div "Internet Search" at bounding box center [533, 316] width 238 height 19
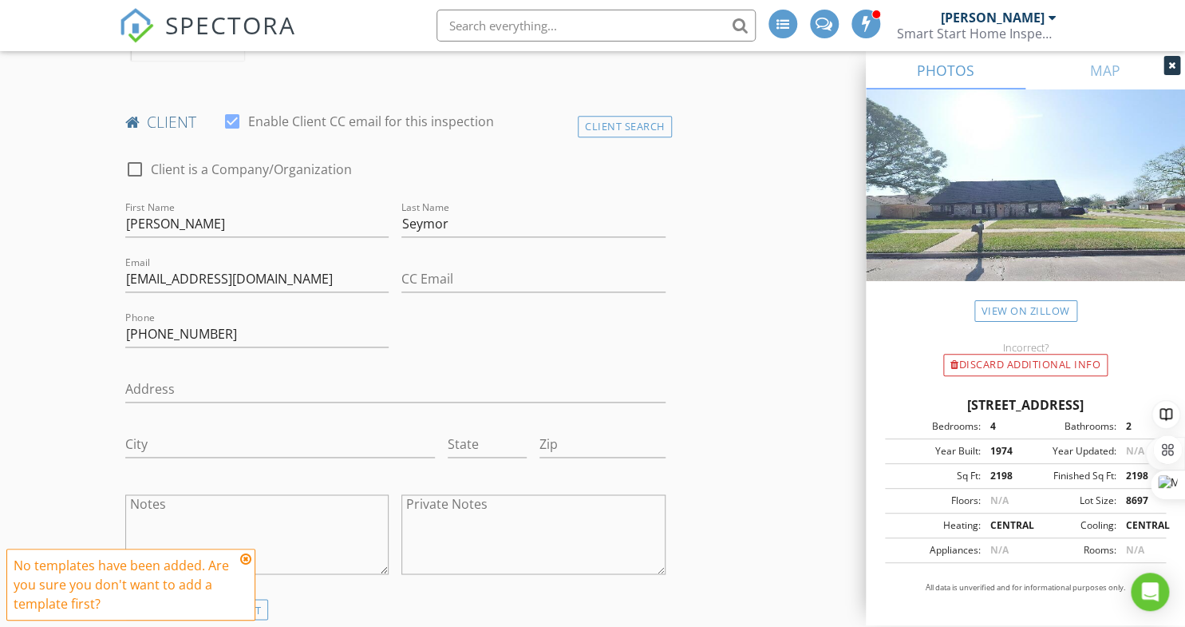
scroll to position [762, 0]
click at [350, 520] on textarea "Notes" at bounding box center [257, 533] width 264 height 80
type textarea "Inspect roof, attic structure and HVAC for function."
click at [246, 560] on icon at bounding box center [245, 558] width 11 height 13
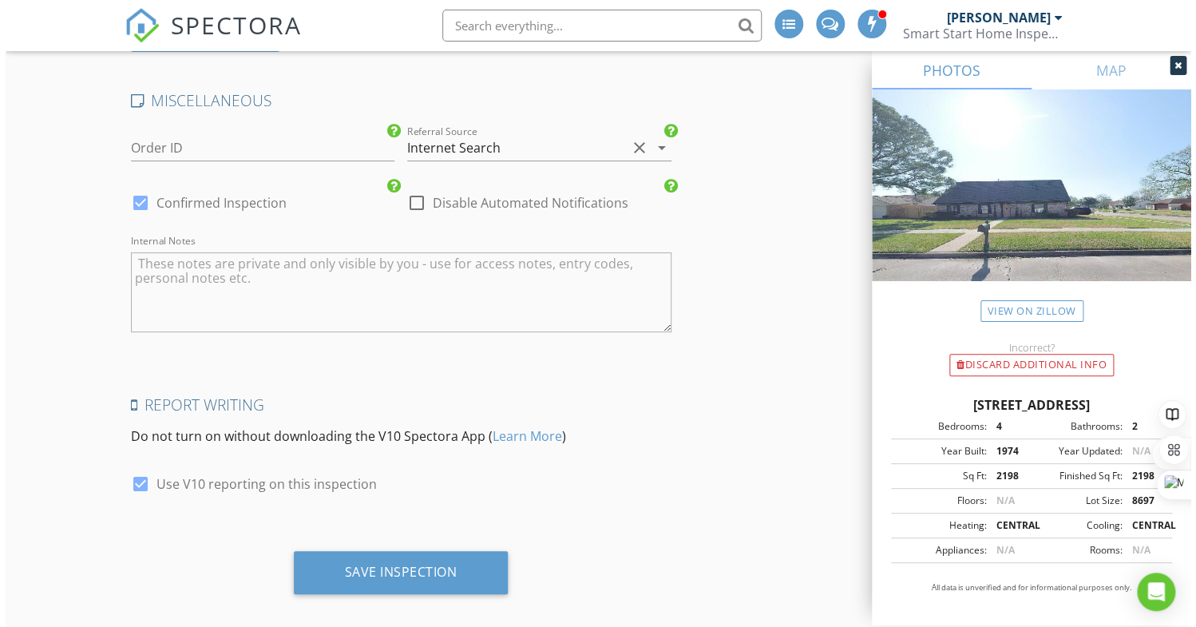
scroll to position [2609, 0]
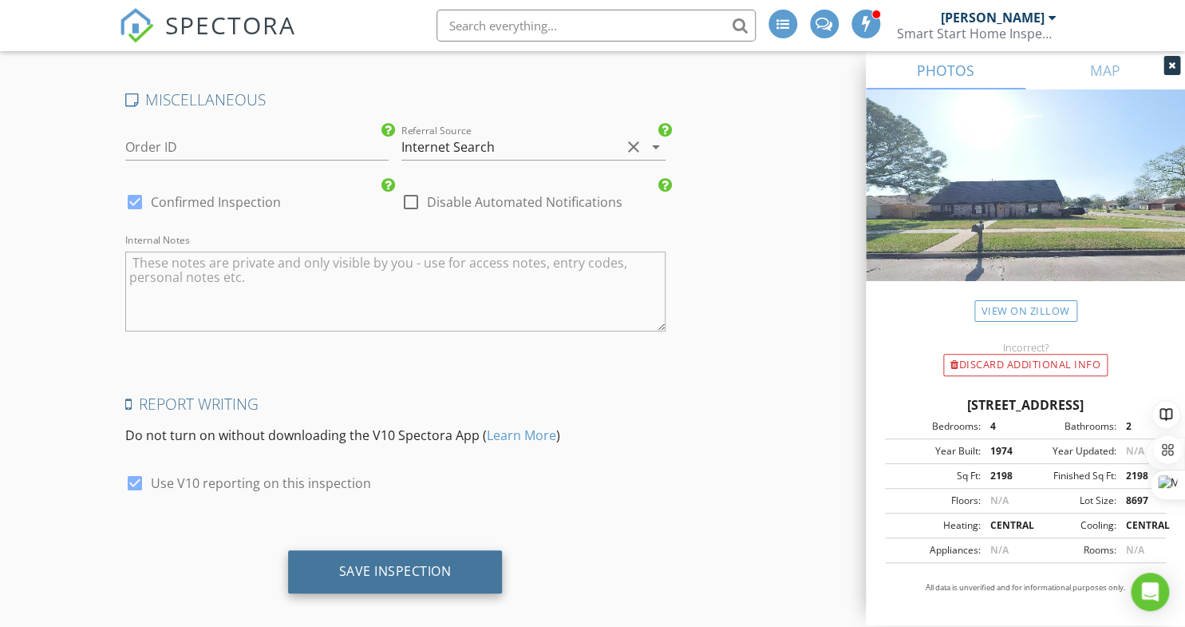
click at [389, 563] on div "Save Inspection" at bounding box center [395, 571] width 215 height 43
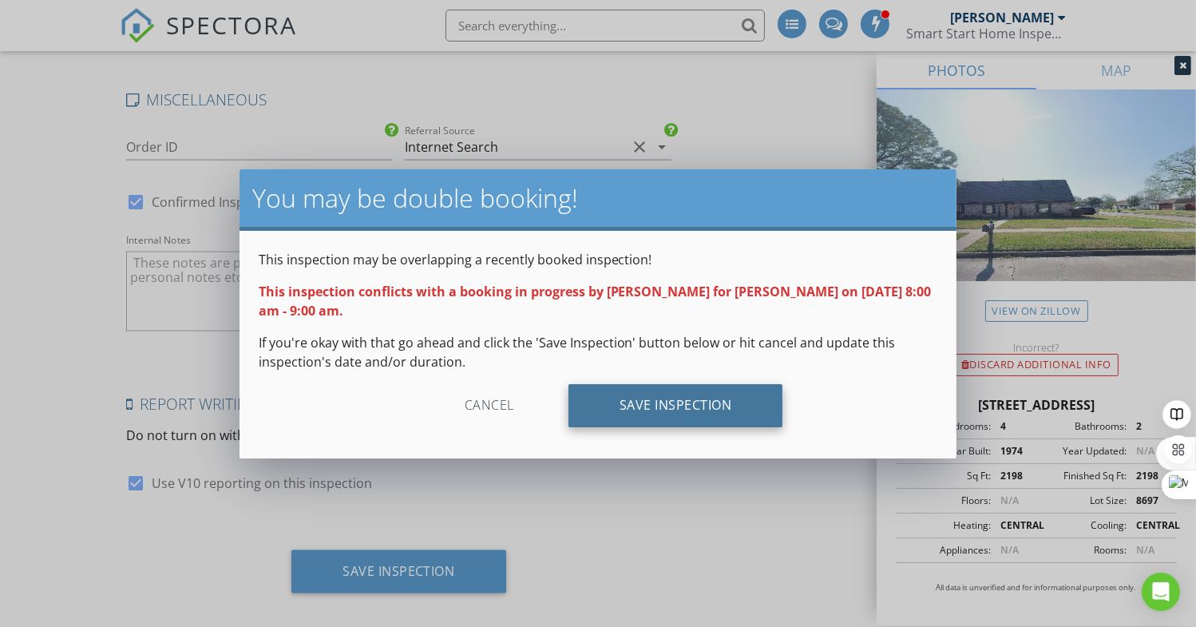
click at [624, 409] on div "Save Inspection" at bounding box center [675, 405] width 215 height 43
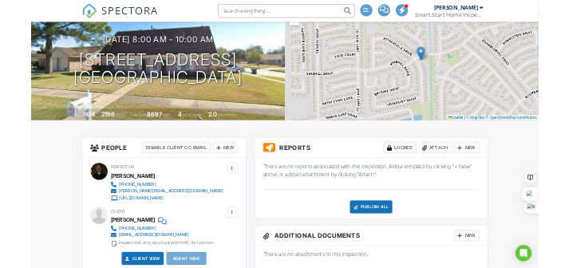
scroll to position [129, 0]
